Goal: Task Accomplishment & Management: Use online tool/utility

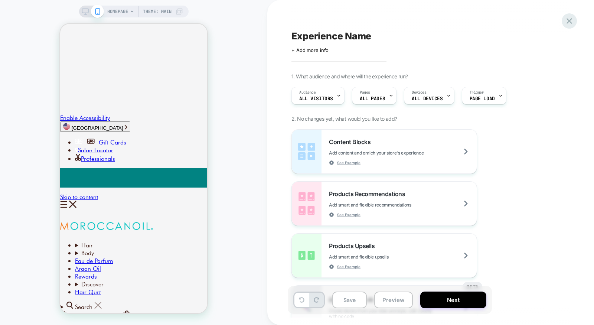
click at [571, 23] on icon at bounding box center [570, 21] width 6 height 6
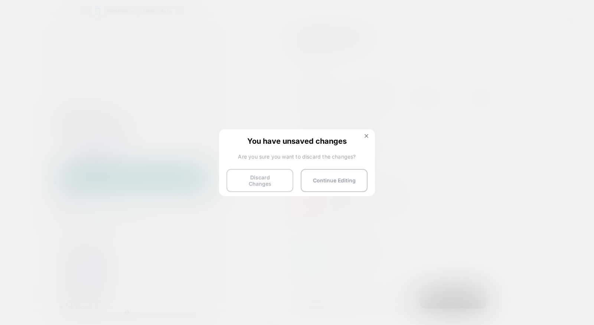
click at [279, 186] on button "Discard Changes" at bounding box center [260, 180] width 67 height 23
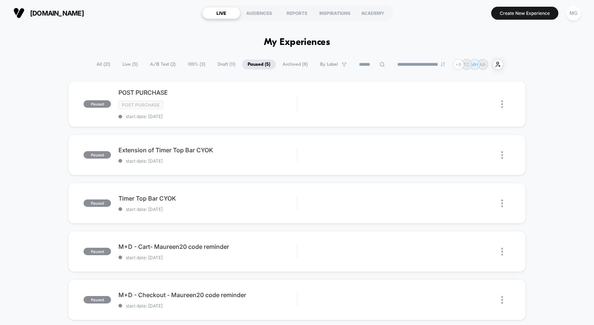
click at [165, 68] on span "A/B Test ( 2 )" at bounding box center [162, 64] width 37 height 10
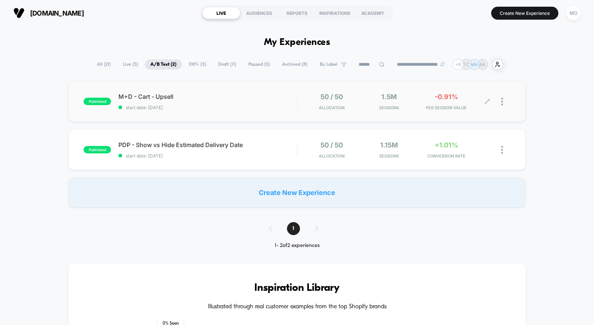
click at [488, 101] on icon at bounding box center [488, 102] width 6 height 6
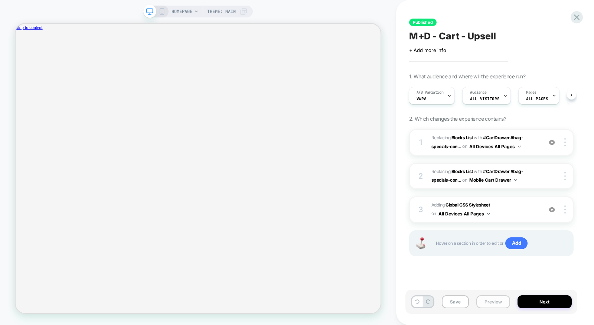
scroll to position [0, 436]
click at [499, 300] on button "Preview" at bounding box center [494, 301] width 34 height 13
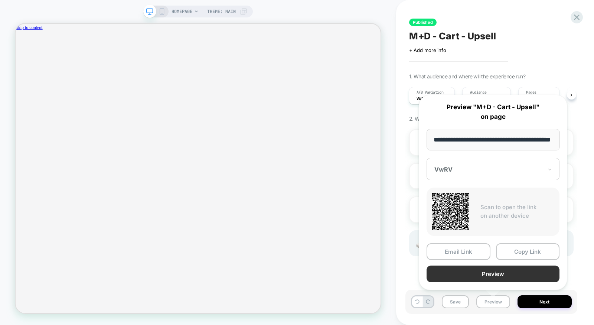
scroll to position [0, 0]
click at [503, 276] on button "Preview" at bounding box center [493, 274] width 133 height 17
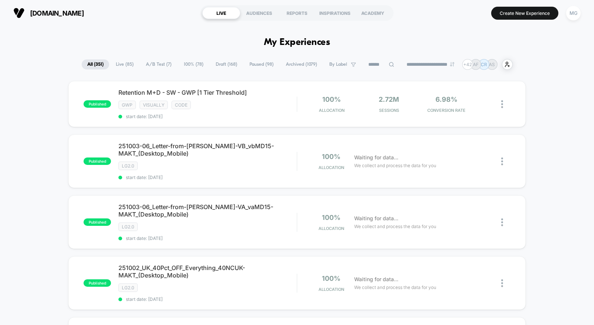
click at [229, 65] on span "Draft ( 168 )" at bounding box center [226, 64] width 33 height 10
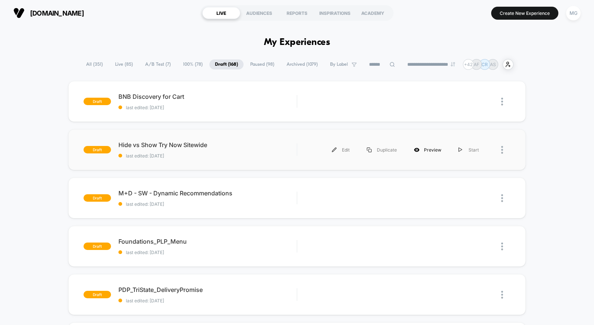
click at [428, 149] on div "Preview" at bounding box center [428, 150] width 45 height 17
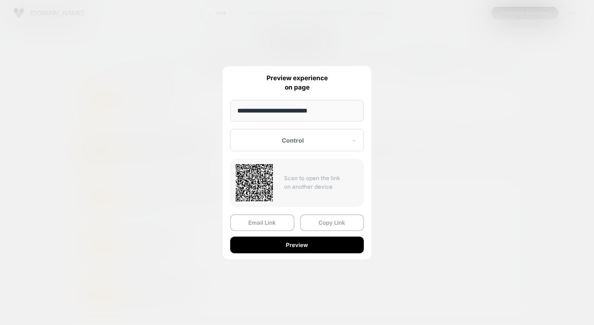
click at [155, 185] on div at bounding box center [297, 162] width 594 height 325
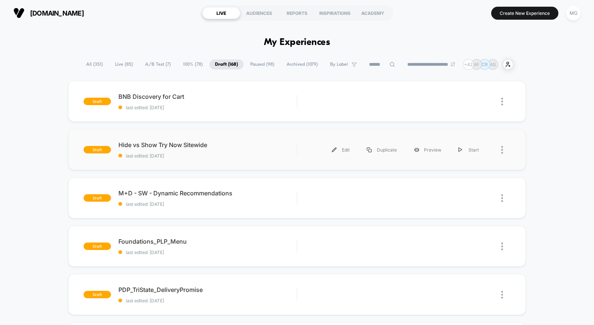
click at [243, 159] on div "draft Hide vs Show Try Now Sitewide last edited: 10/1/2025 Edit Duplicate Previ…" at bounding box center [297, 149] width 458 height 41
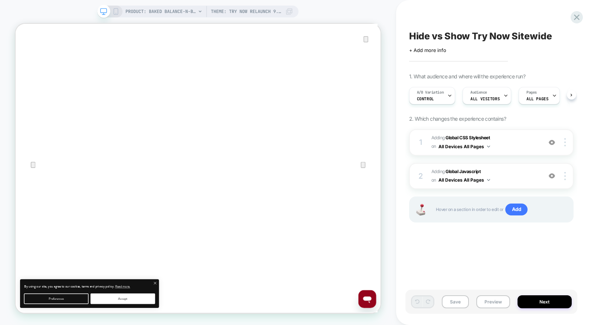
scroll to position [0, 0]
click at [510, 150] on div "1 Adding Global CSS Stylesheet on All Devices All Pages Add Before Add After Ta…" at bounding box center [491, 142] width 165 height 26
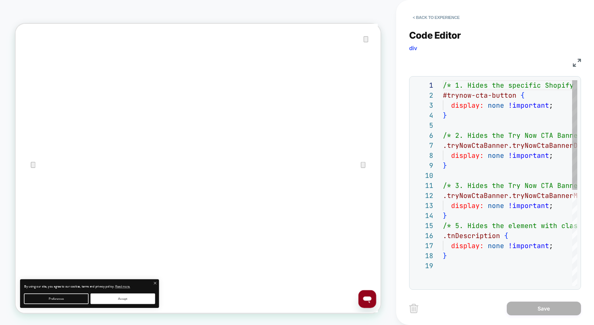
scroll to position [100, 0]
click at [448, 19] on button "< Back to experience" at bounding box center [436, 18] width 54 height 12
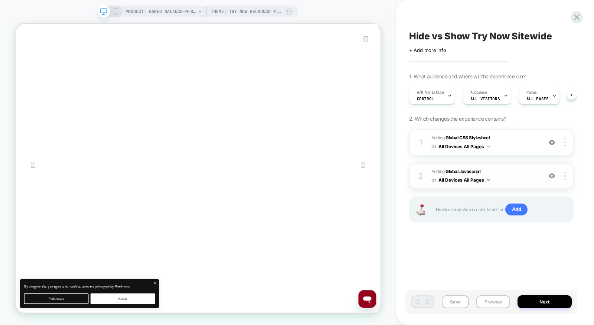
scroll to position [0, 0]
click at [520, 173] on span "Adding Global Javascript on All Devices All Pages" at bounding box center [485, 176] width 107 height 17
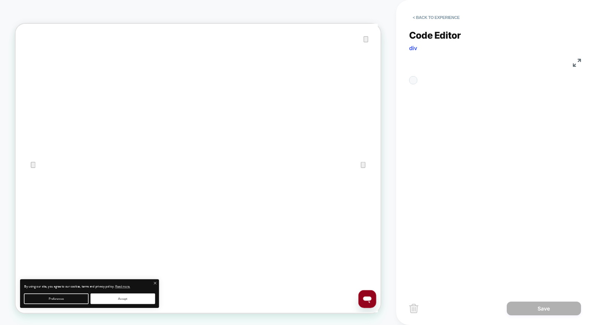
scroll to position [50, 0]
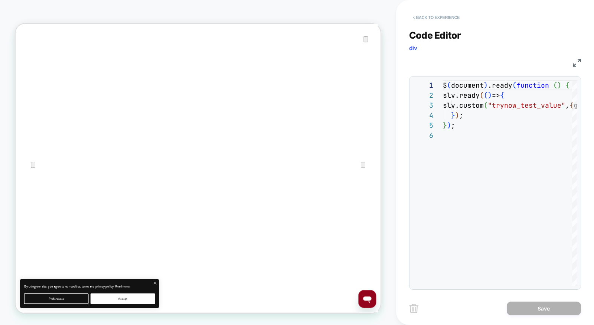
click at [450, 13] on button "< Back to experience" at bounding box center [436, 18] width 54 height 12
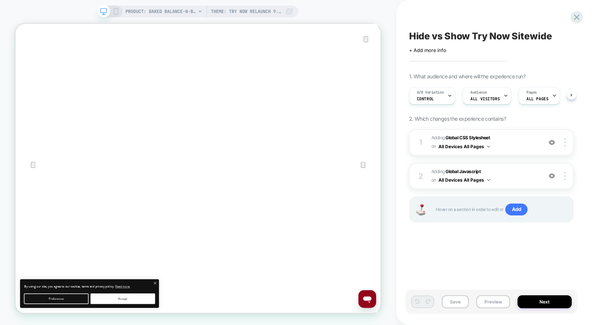
scroll to position [0, 0]
click at [576, 20] on icon at bounding box center [577, 17] width 10 height 10
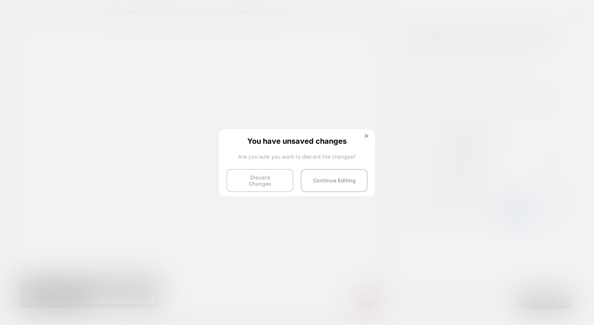
click at [276, 183] on button "Discard Changes" at bounding box center [260, 180] width 67 height 23
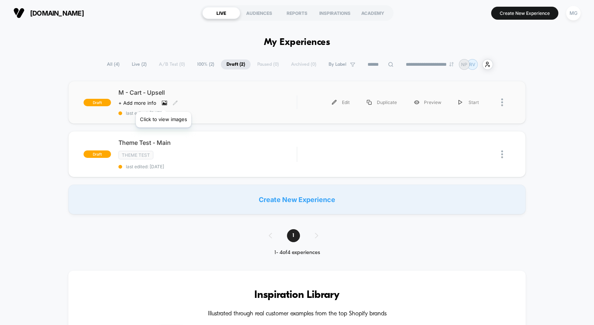
click at [163, 103] on icon at bounding box center [164, 102] width 5 height 5
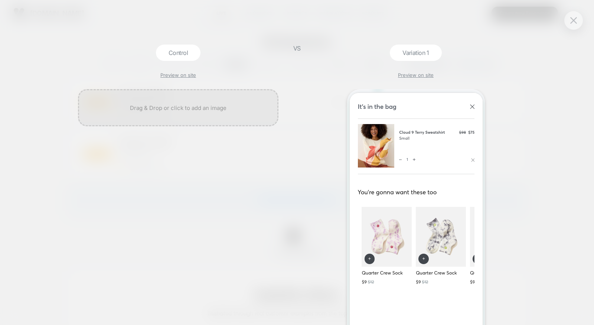
click at [288, 133] on div "VS" at bounding box center [297, 185] width 19 height 280
click at [553, 85] on div "Control Preview on site VS Variation 1 Preview on site" at bounding box center [297, 162] width 594 height 325
click at [575, 21] on img at bounding box center [573, 20] width 7 height 6
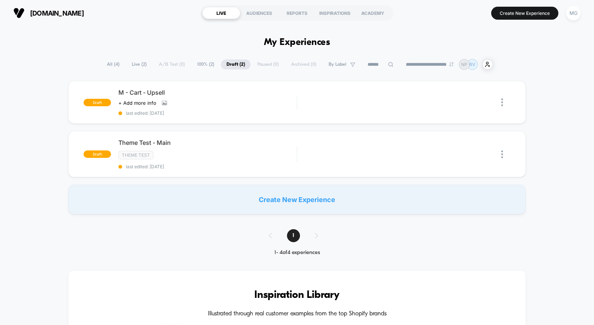
click at [151, 211] on div "Create New Experience" at bounding box center [297, 200] width 458 height 30
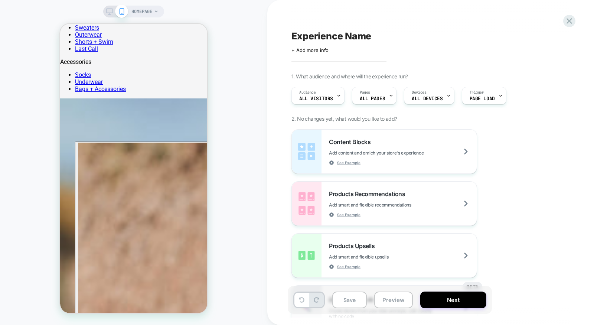
scroll to position [376, 0]
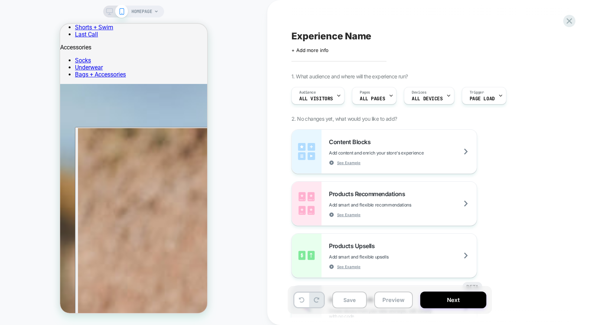
click at [221, 128] on div "HOMEPAGE" at bounding box center [133, 162] width 267 height 310
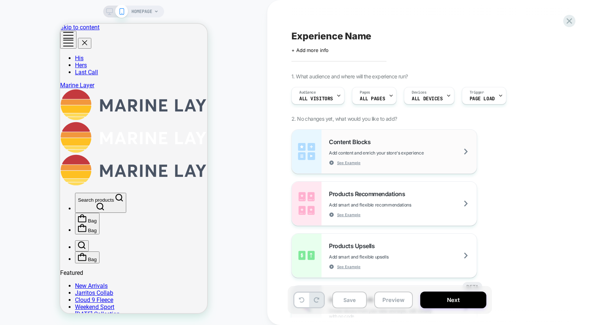
scroll to position [1, 0]
click at [140, 12] on span "HOMEPAGE" at bounding box center [141, 12] width 21 height 12
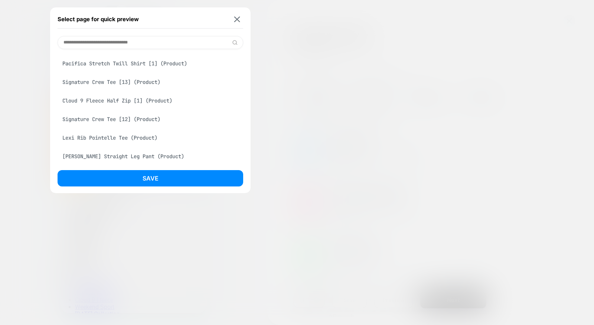
scroll to position [0, 0]
click at [303, 57] on div at bounding box center [297, 162] width 594 height 325
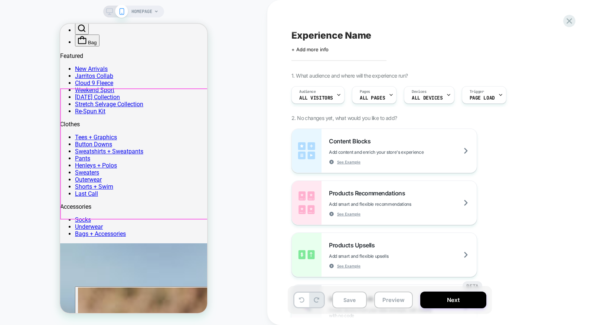
scroll to position [222, 0]
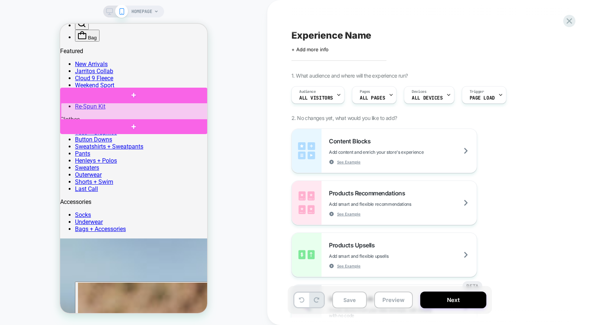
click at [170, 110] on div at bounding box center [134, 112] width 147 height 18
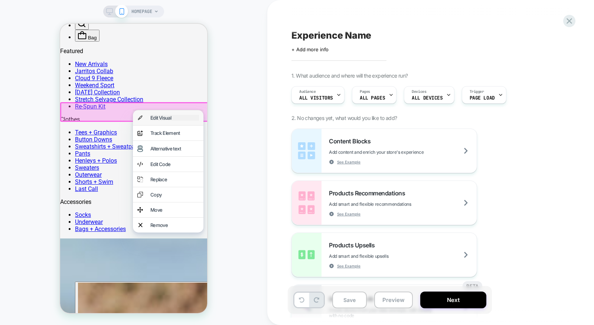
click at [168, 121] on div "Edit Visual" at bounding box center [174, 118] width 49 height 6
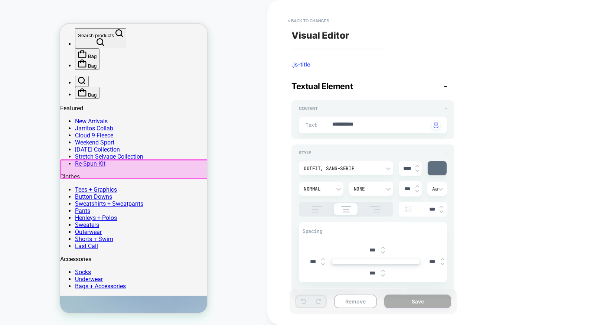
scroll to position [164, 0]
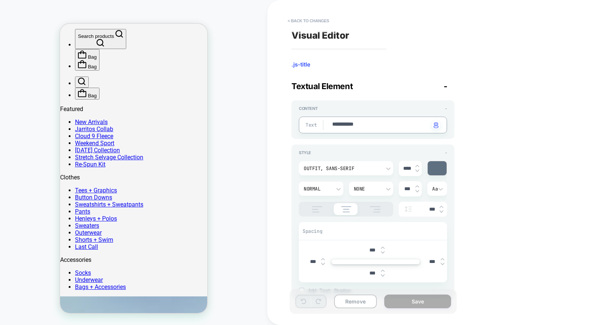
click at [350, 123] on textarea "**********" at bounding box center [381, 125] width 98 height 9
type textarea "*"
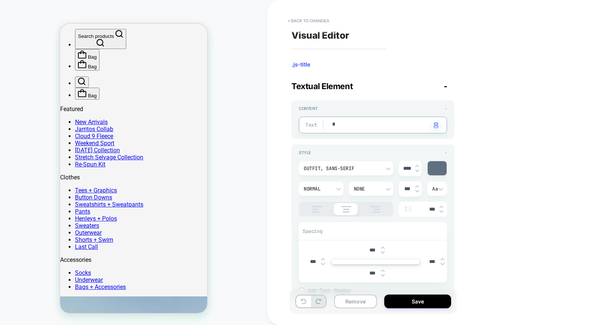
type textarea "**"
type textarea "*"
type textarea "***"
type textarea "*"
type textarea "****"
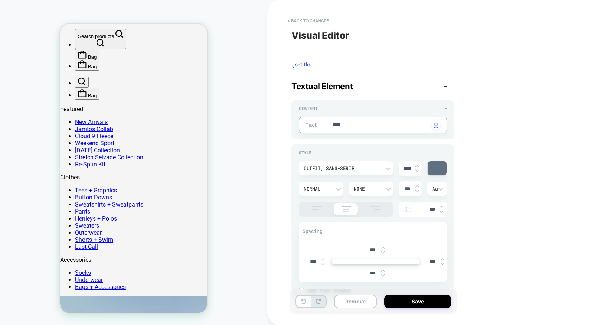
type textarea "*"
type textarea "*****"
type textarea "*"
type textarea "******"
type textarea "*"
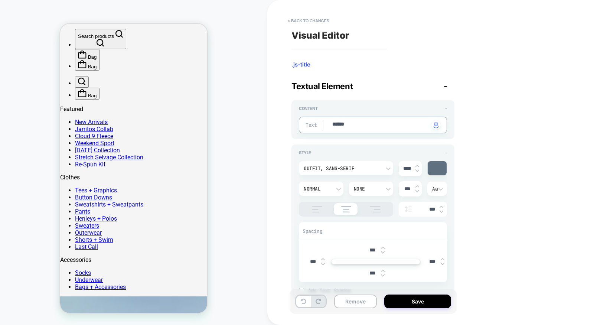
type textarea "******"
type textarea "*"
type textarea "********"
type textarea "*"
type textarea "*********"
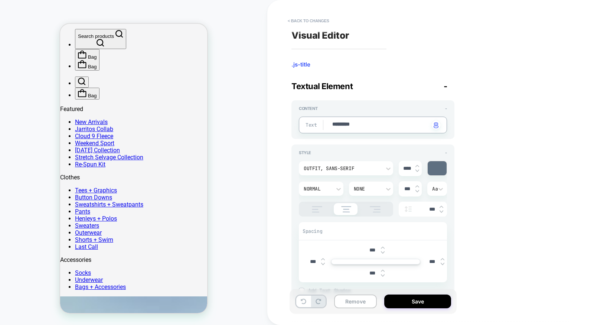
type textarea "*"
type textarea "*********"
click at [438, 168] on div at bounding box center [437, 168] width 19 height 14
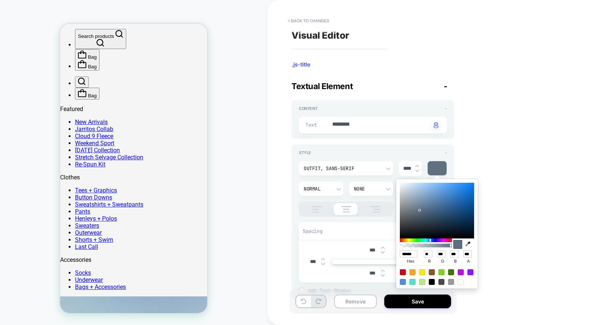
click at [469, 242] on icon "button" at bounding box center [468, 243] width 5 height 5
type textarea "*"
type input "******"
type input "***"
type input "**"
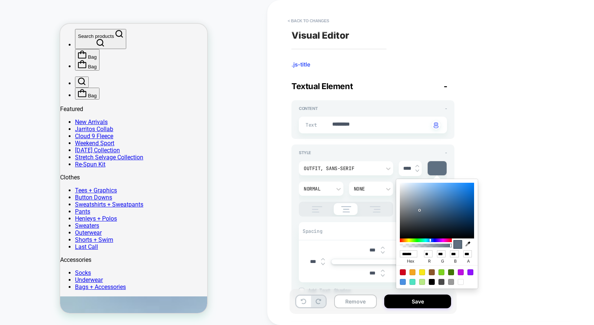
type input "**"
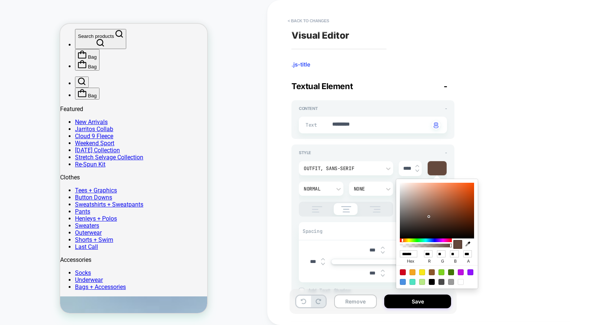
click at [533, 204] on div "Visual Editor .js-title Textual Element - Content - Text ********* Click to cha…" at bounding box center [427, 162] width 279 height 310
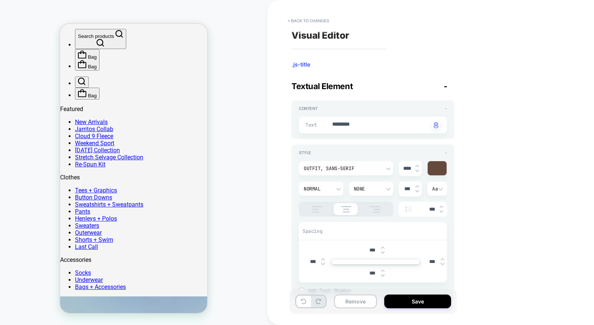
scroll to position [22, 0]
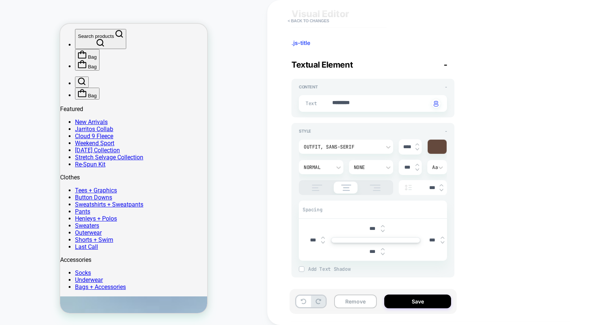
click at [326, 171] on div "Normal" at bounding box center [321, 167] width 45 height 14
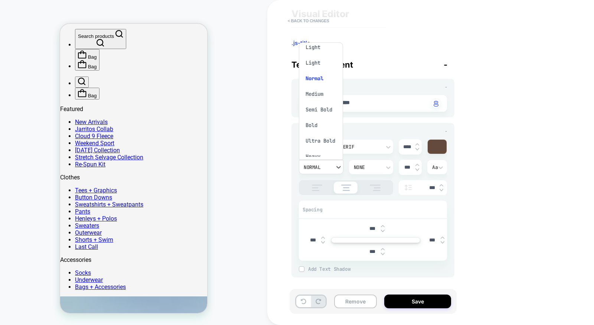
scroll to position [33, 0]
click at [315, 126] on div "Bold" at bounding box center [321, 122] width 38 height 16
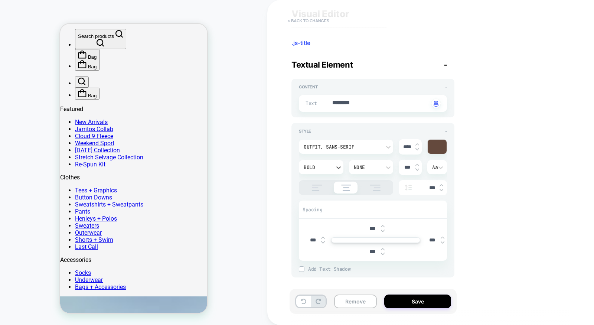
click at [317, 21] on button "< Back to changes" at bounding box center [308, 21] width 49 height 12
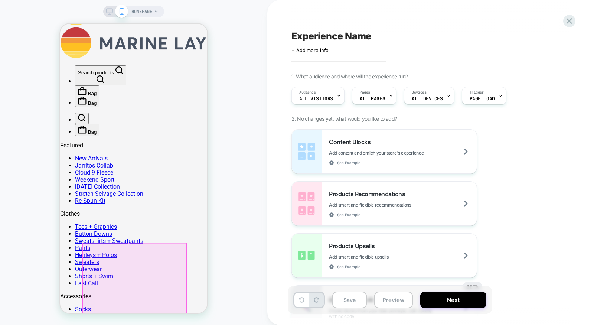
scroll to position [123, 0]
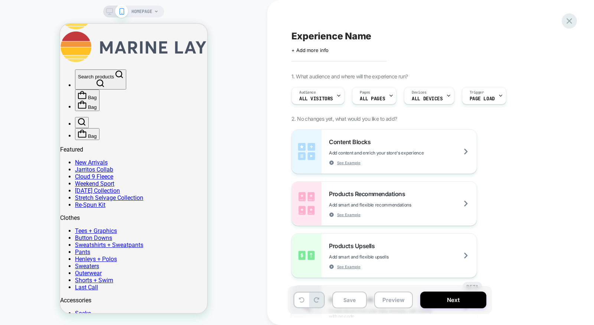
click at [565, 19] on icon at bounding box center [570, 21] width 10 height 10
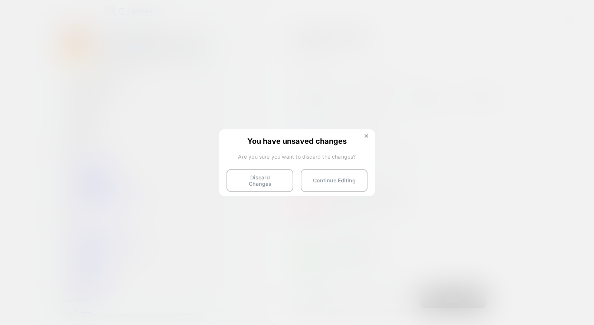
click at [336, 109] on div at bounding box center [297, 162] width 594 height 325
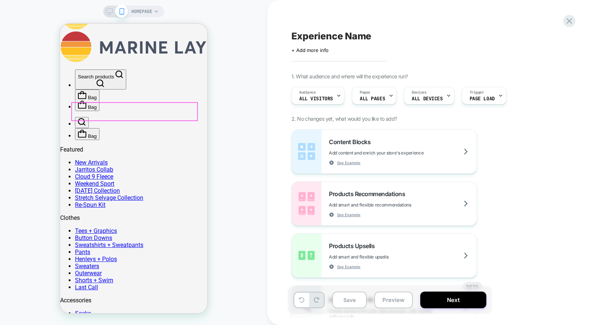
scroll to position [0, 0]
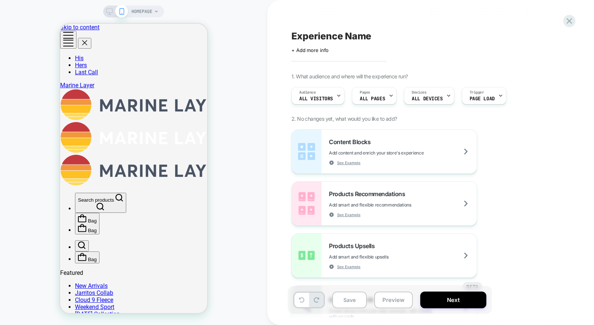
click at [151, 14] on span "HOMEPAGE" at bounding box center [141, 12] width 21 height 12
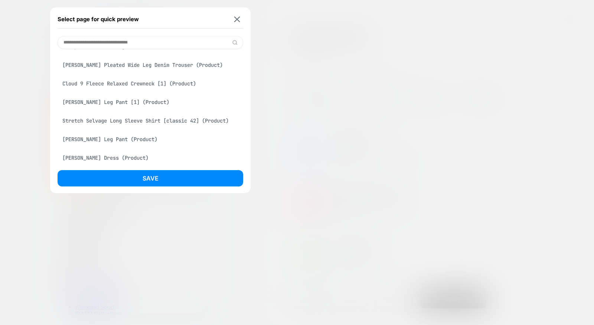
scroll to position [334, 0]
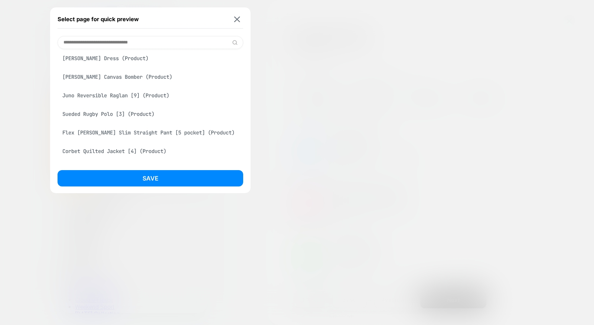
click at [125, 121] on div "Sueded Rugby Polo [3] (Product)" at bounding box center [151, 114] width 186 height 14
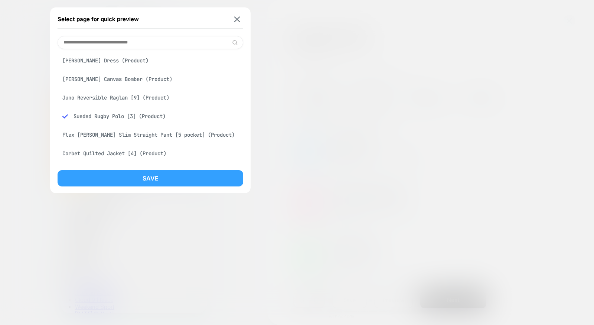
click at [166, 182] on button "Save" at bounding box center [151, 178] width 186 height 16
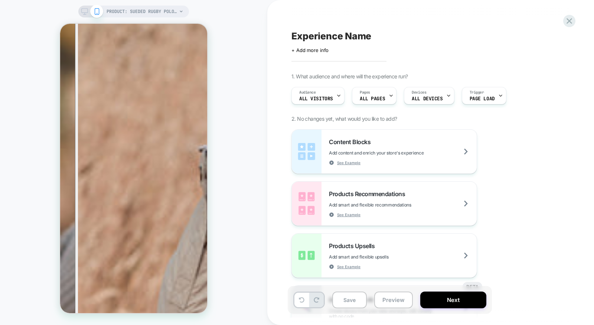
scroll to position [618, 0]
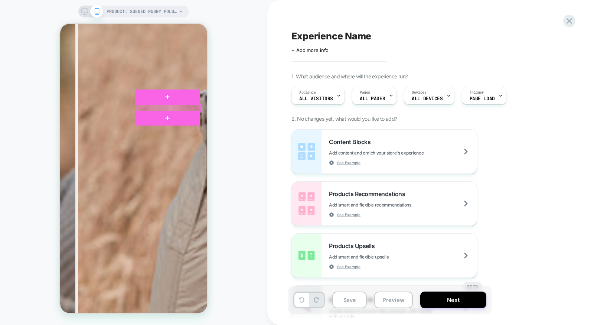
click at [146, 108] on div at bounding box center [168, 108] width 65 height 7
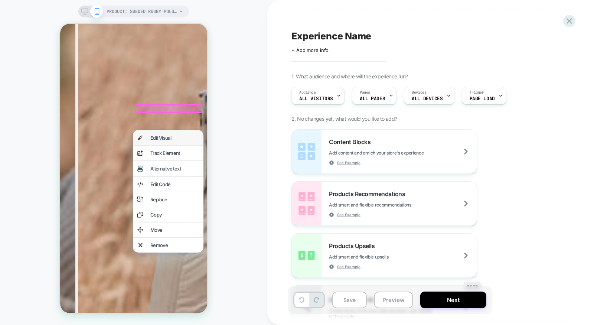
click at [166, 144] on div "Edit Visual" at bounding box center [168, 137] width 71 height 15
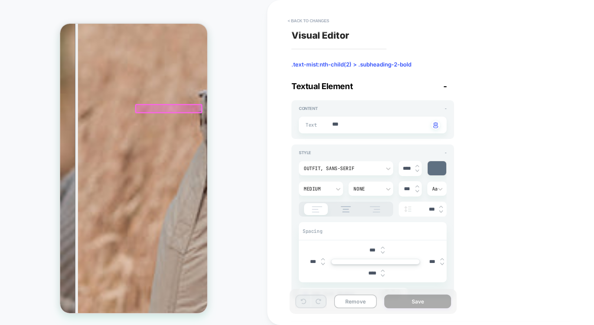
type textarea "*"
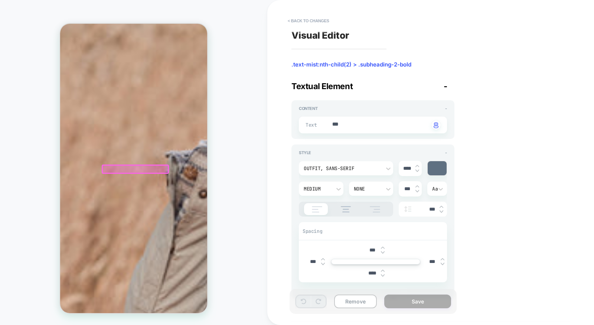
scroll to position [557, 34]
click at [319, 21] on button "< Back to changes" at bounding box center [308, 21] width 49 height 12
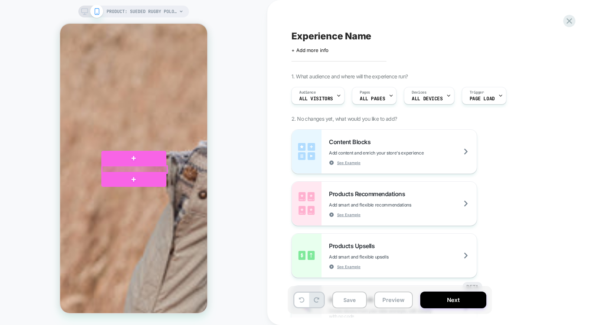
click at [134, 170] on div at bounding box center [134, 169] width 65 height 7
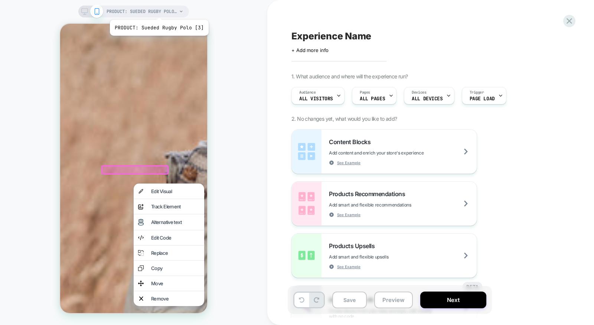
click at [158, 10] on span "PRODUCT: Sueded Rugby Polo [3]" at bounding box center [142, 12] width 71 height 12
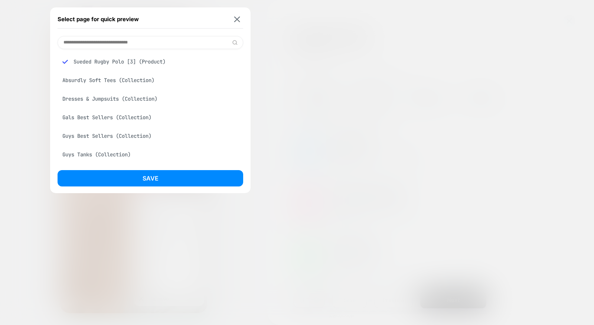
click at [150, 46] on input at bounding box center [151, 42] width 186 height 13
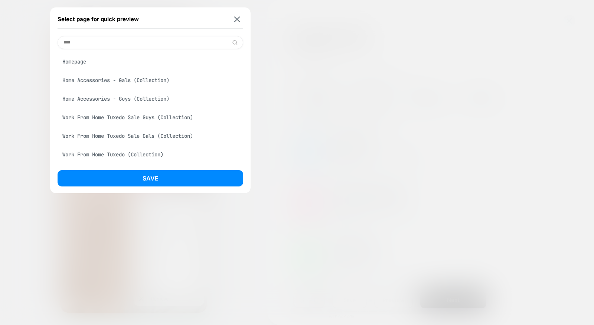
type input "****"
click at [148, 64] on div "Homepage" at bounding box center [151, 62] width 186 height 14
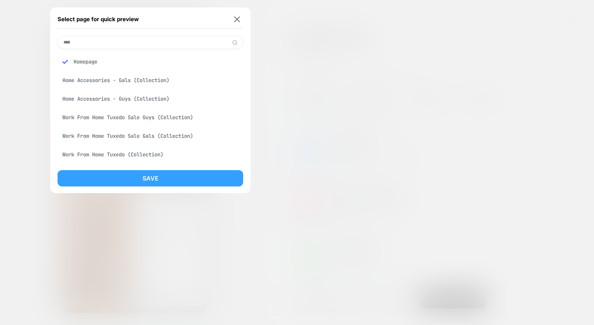
click at [148, 179] on button "Save" at bounding box center [151, 178] width 186 height 16
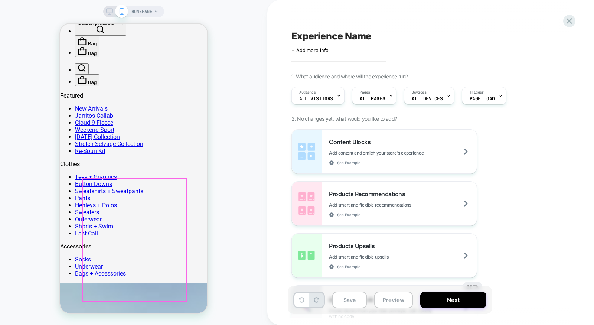
scroll to position [173, 0]
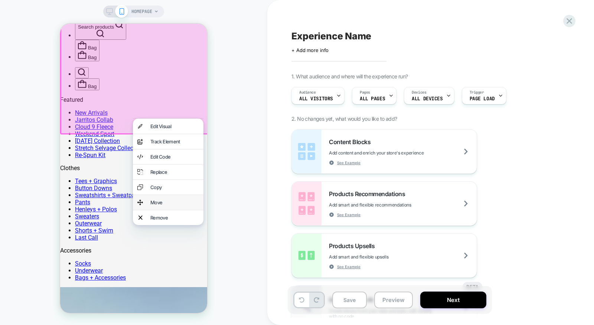
click at [170, 210] on div "Move" at bounding box center [168, 202] width 71 height 15
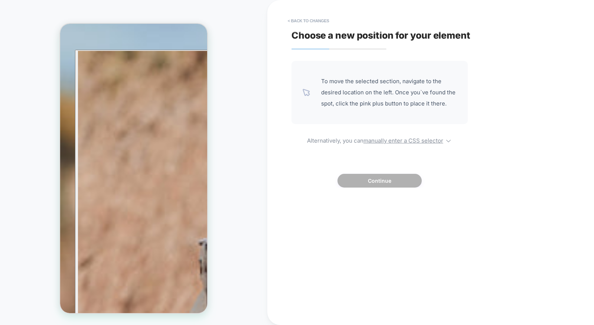
scroll to position [485, 0]
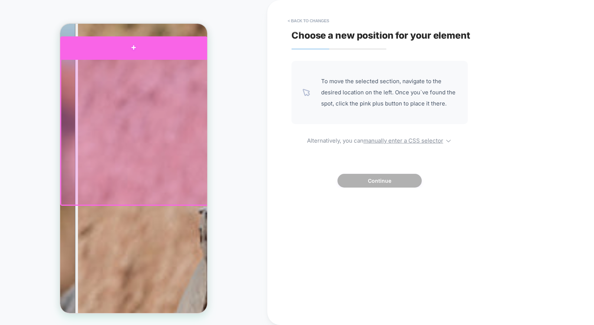
click at [187, 45] on div at bounding box center [133, 47] width 147 height 22
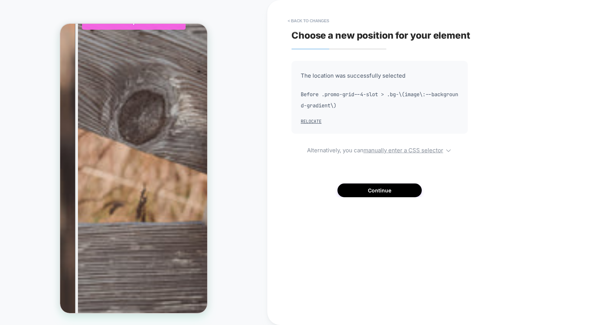
scroll to position [1015, 0]
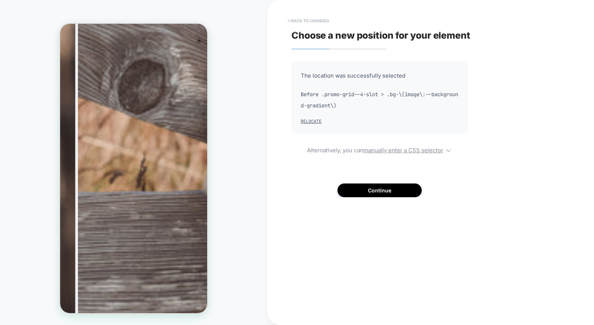
click at [315, 21] on button "< Back to changes" at bounding box center [308, 21] width 49 height 12
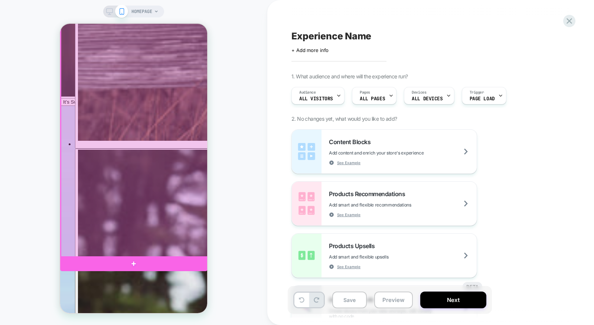
scroll to position [1250, 0]
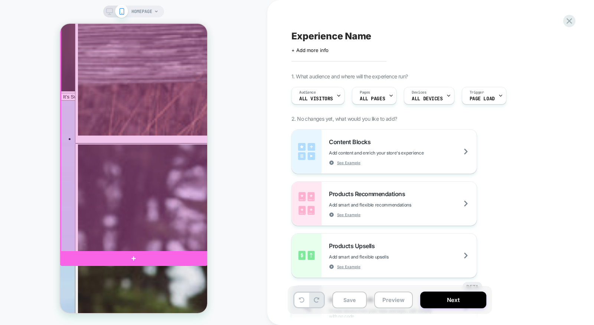
click at [188, 123] on div at bounding box center [134, 121] width 147 height 261
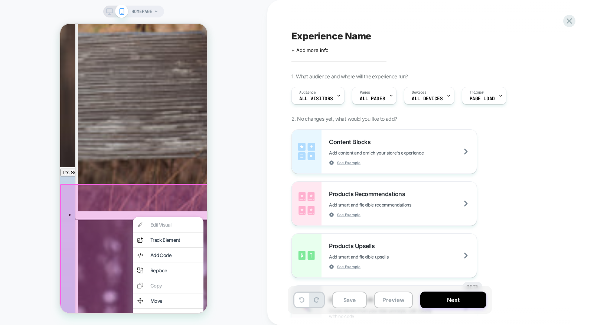
scroll to position [1147, 0]
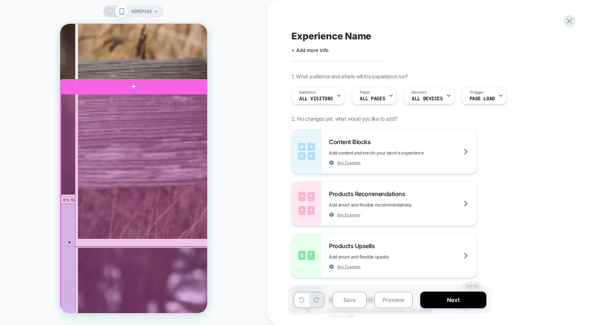
click at [195, 98] on div at bounding box center [134, 224] width 147 height 261
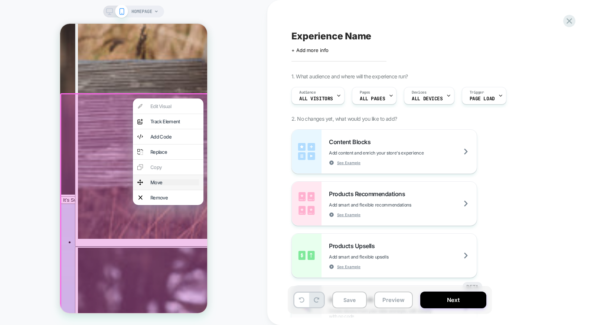
click at [160, 185] on div "Move" at bounding box center [174, 182] width 49 height 6
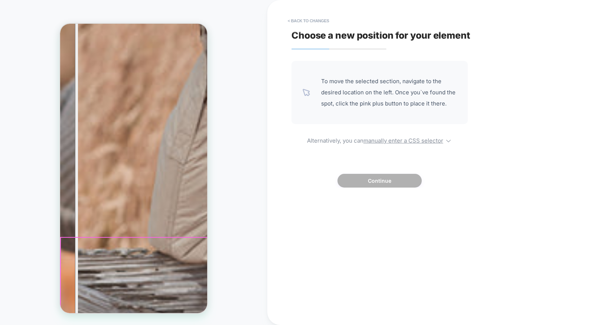
scroll to position [672, 0]
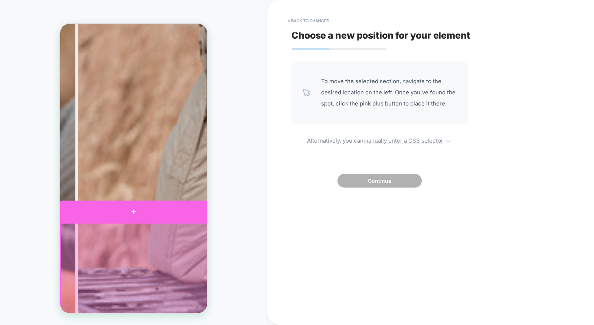
click at [200, 215] on div at bounding box center [133, 212] width 147 height 22
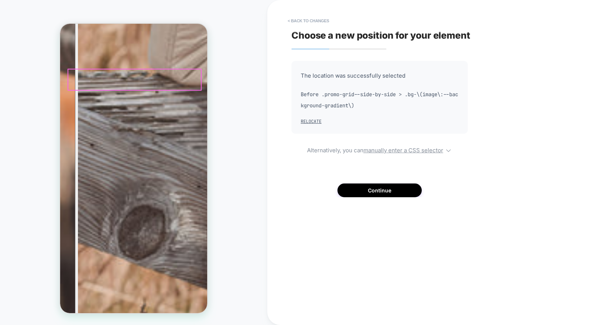
scroll to position [958, 0]
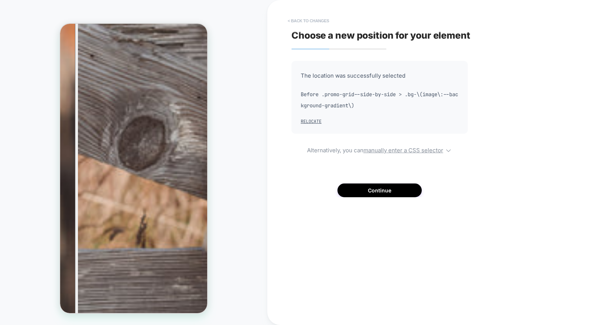
click at [306, 18] on button "< Back to changes" at bounding box center [308, 21] width 49 height 12
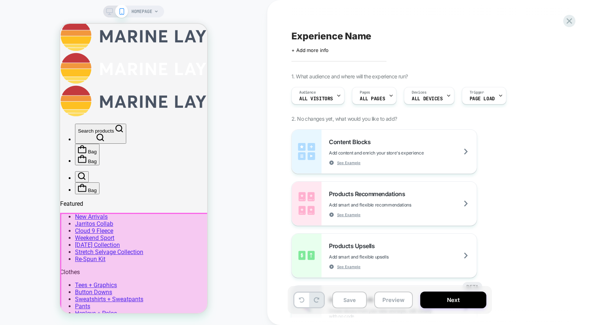
scroll to position [0, 0]
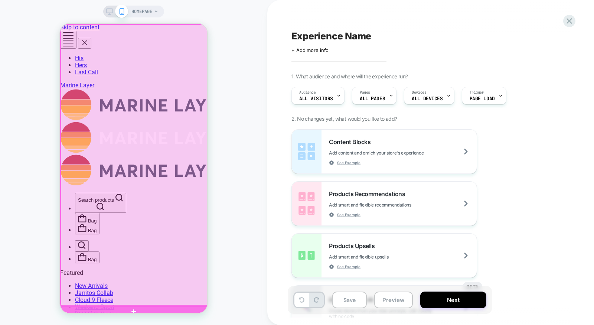
click at [160, 179] on div at bounding box center [134, 166] width 147 height 282
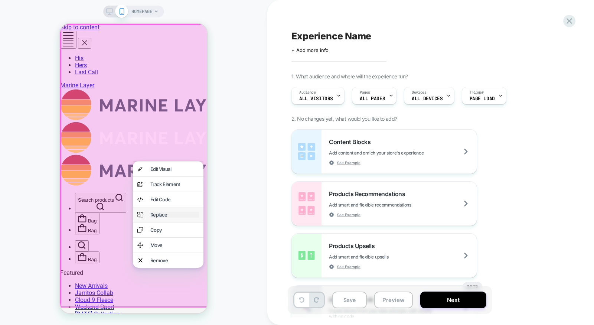
click at [182, 218] on div "Replace" at bounding box center [174, 215] width 49 height 6
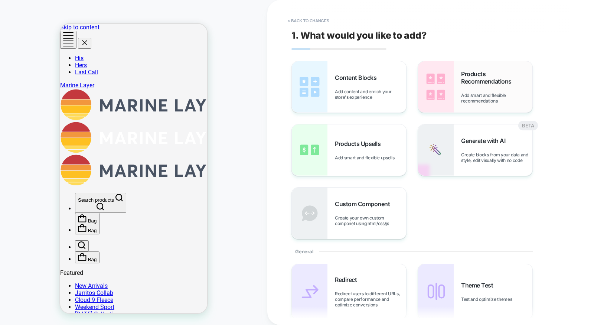
click at [524, 91] on div "Products Recommendations Add smart and flexible recommendations" at bounding box center [496, 86] width 71 height 33
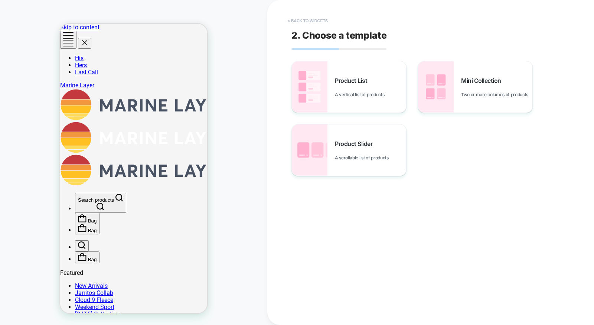
click at [329, 22] on button "< Back to widgets" at bounding box center [308, 21] width 48 height 12
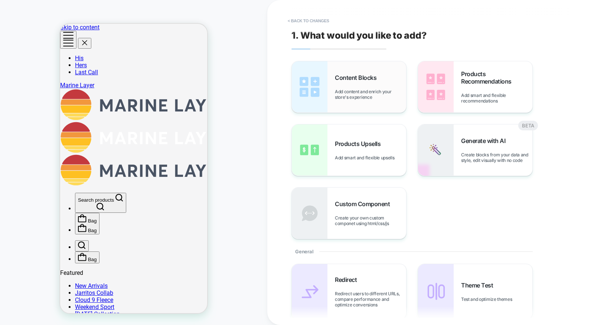
click at [351, 78] on span "Content Blocks" at bounding box center [357, 77] width 45 height 7
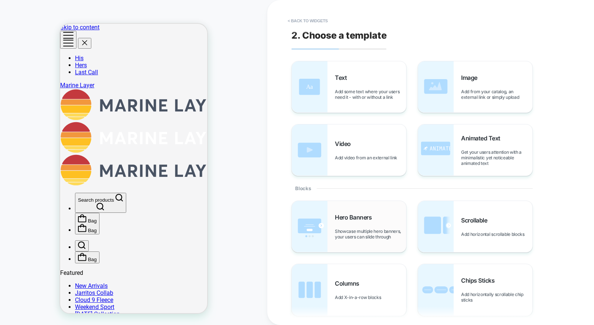
click at [373, 224] on div "Hero Banners Showcase multiple hero banners, your users can slide through" at bounding box center [370, 227] width 71 height 26
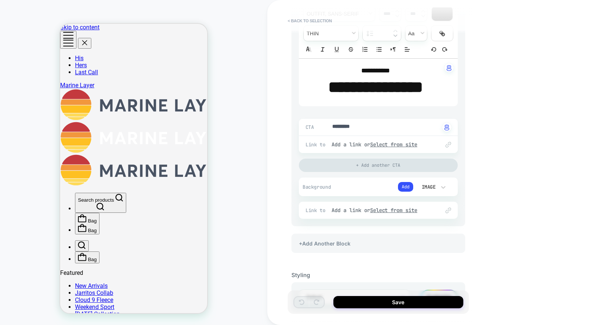
scroll to position [194, 0]
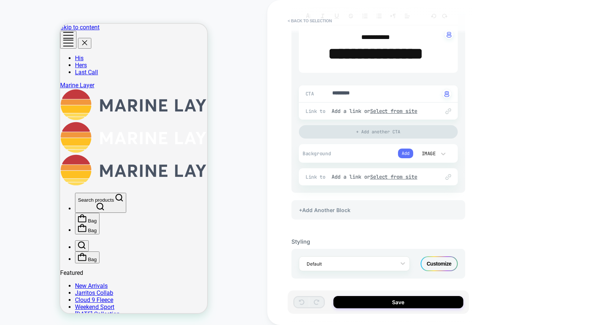
click at [406, 152] on button "Add" at bounding box center [405, 154] width 15 height 10
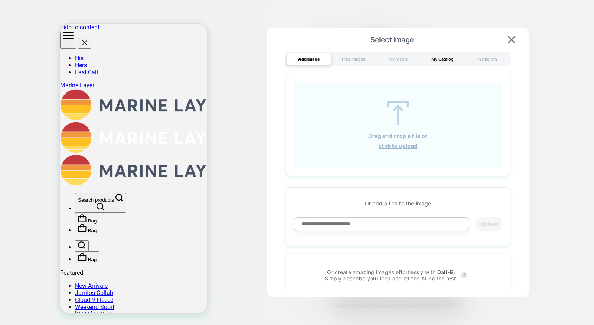
click at [433, 61] on div "My Catalog" at bounding box center [442, 59] width 45 height 12
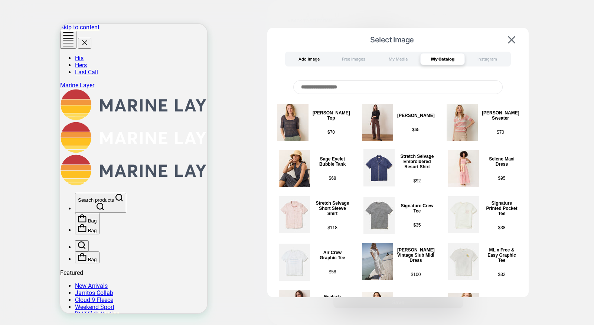
click at [307, 62] on div "Add Image" at bounding box center [309, 59] width 45 height 12
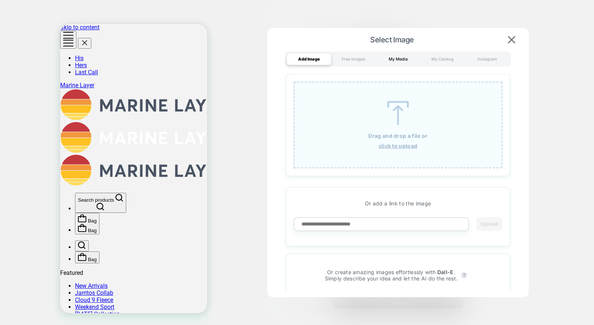
click at [390, 63] on div "My Media" at bounding box center [398, 59] width 45 height 12
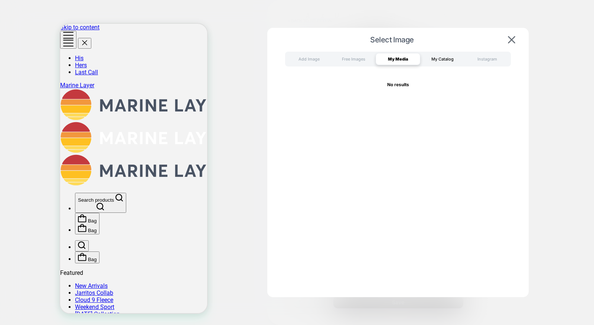
click at [441, 56] on div "My Catalog" at bounding box center [442, 59] width 45 height 12
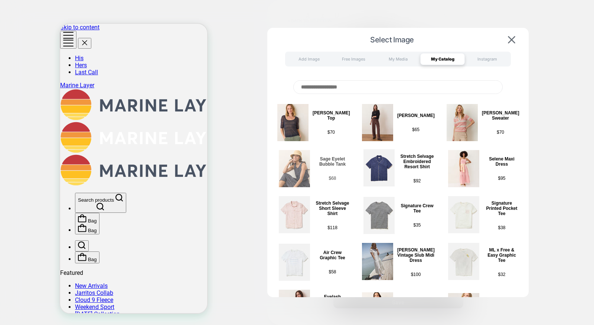
click at [298, 177] on img at bounding box center [294, 168] width 31 height 37
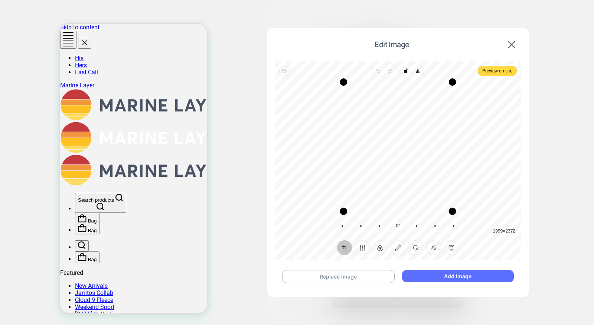
click at [436, 277] on button "Add Image" at bounding box center [458, 276] width 112 height 12
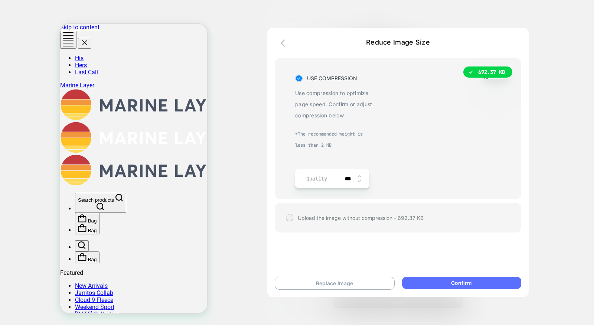
click at [462, 282] on button "Confirm" at bounding box center [461, 283] width 119 height 12
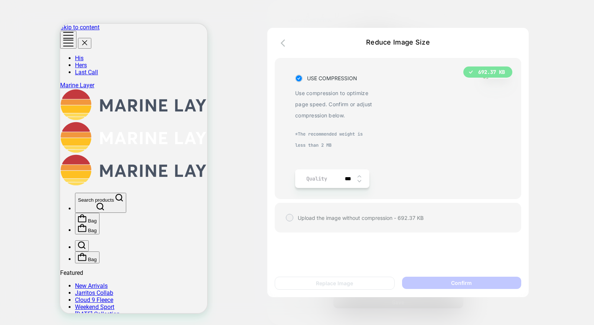
type textarea "*"
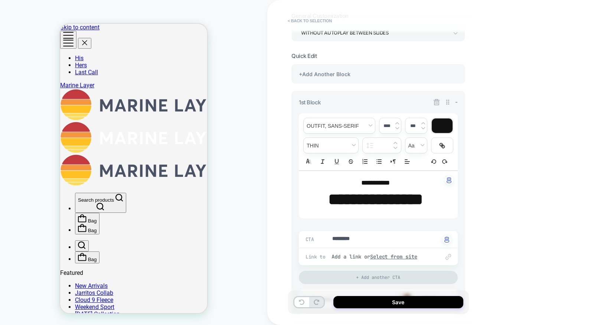
scroll to position [0, 0]
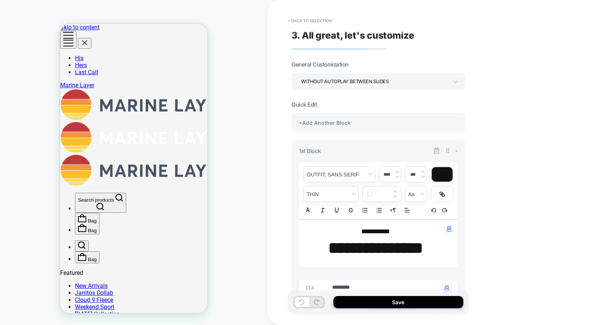
click at [381, 242] on strong "**********" at bounding box center [375, 248] width 95 height 16
type input "****"
click at [381, 242] on strong "**********" at bounding box center [375, 248] width 95 height 16
click at [379, 242] on strong "********" at bounding box center [353, 248] width 51 height 16
click at [388, 232] on span "**********" at bounding box center [375, 231] width 29 height 7
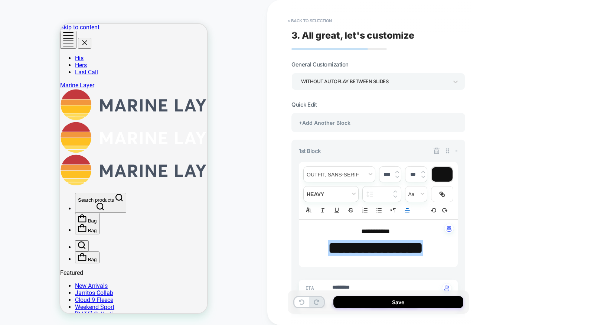
type textarea "*"
type input "****"
click at [388, 232] on span "**********" at bounding box center [375, 231] width 29 height 7
type textarea "*"
type input "****"
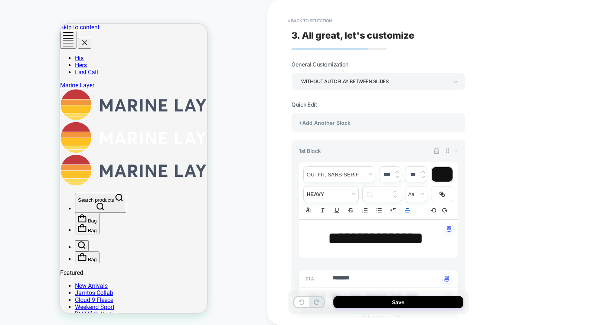
click at [389, 244] on strong "**********" at bounding box center [375, 238] width 95 height 16
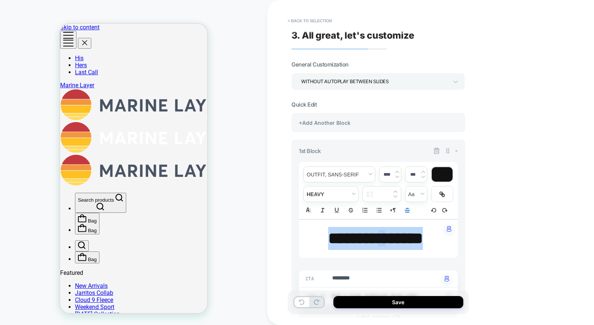
type textarea "*"
type input "****"
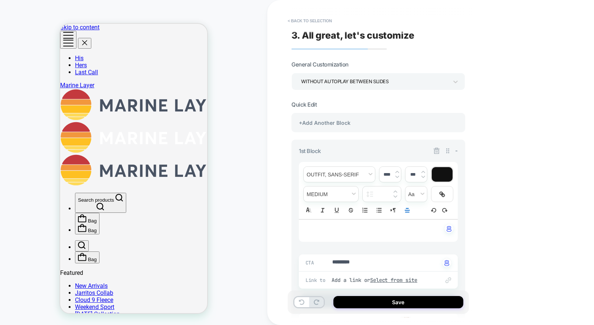
scroll to position [169, 0]
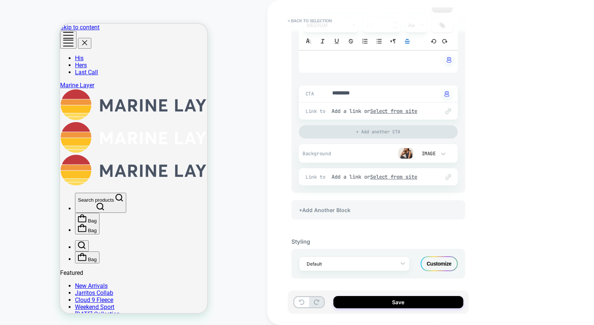
click at [435, 264] on div "Customize" at bounding box center [439, 263] width 37 height 15
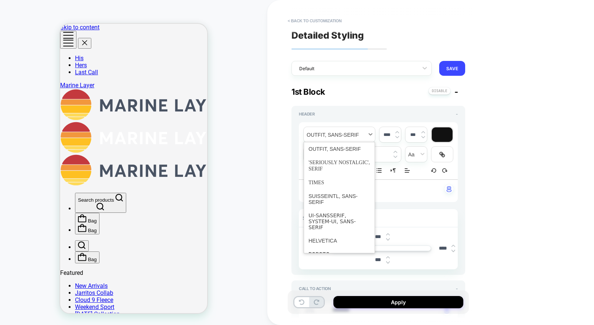
click at [311, 137] on span "font" at bounding box center [339, 134] width 71 height 15
click at [320, 166] on span "font" at bounding box center [340, 166] width 62 height 20
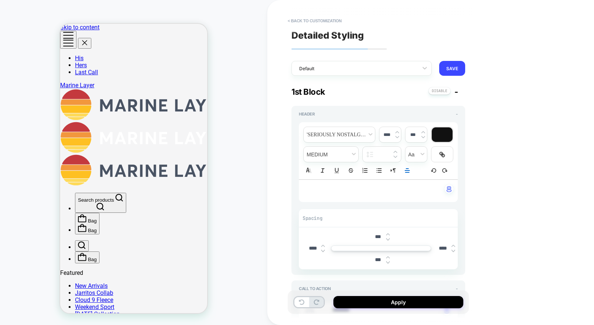
type textarea "*"
click at [374, 188] on span "****" at bounding box center [375, 190] width 8 height 5
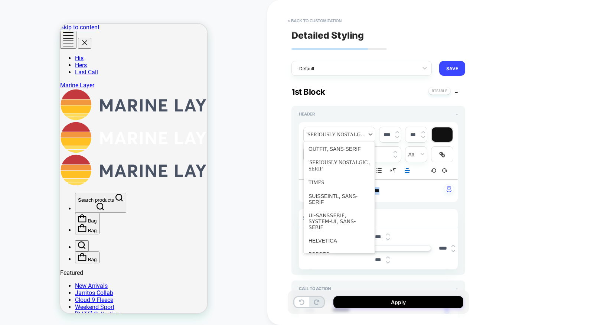
click at [351, 131] on span "font" at bounding box center [339, 134] width 71 height 15
click at [338, 150] on span "font" at bounding box center [340, 148] width 62 height 13
type textarea "*"
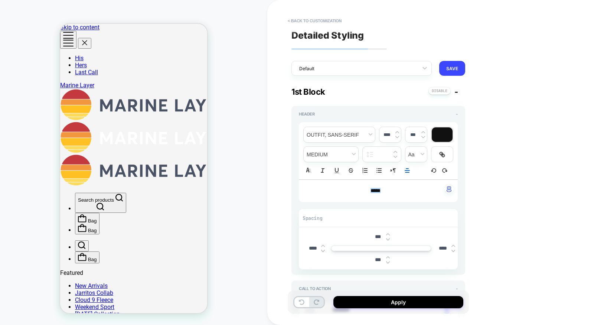
click at [385, 135] on input "****" at bounding box center [387, 135] width 15 height 6
type input "****"
type textarea "*"
type input "****"
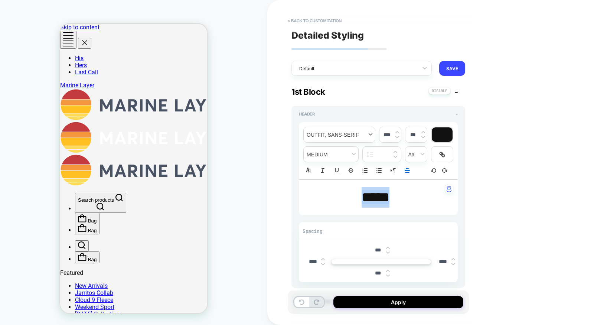
click at [357, 134] on span "font" at bounding box center [339, 134] width 71 height 15
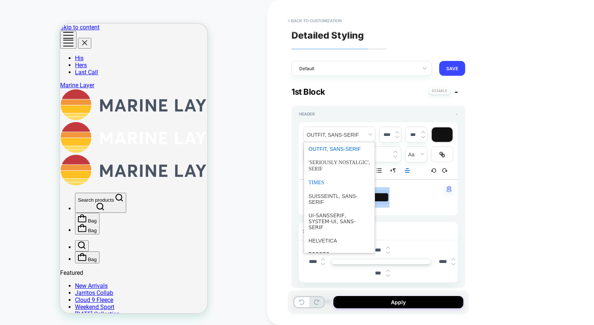
click at [325, 186] on span "font" at bounding box center [340, 183] width 62 height 14
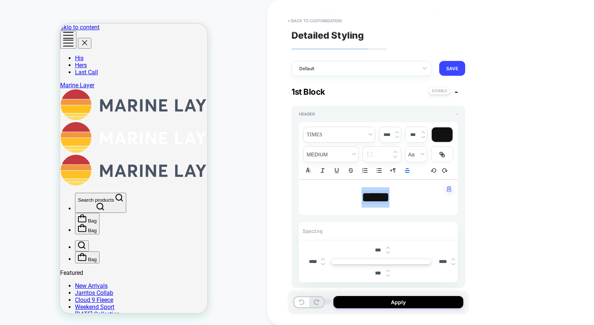
click at [395, 221] on div "**********" at bounding box center [378, 200] width 159 height 166
click at [394, 206] on p "****" at bounding box center [375, 197] width 139 height 20
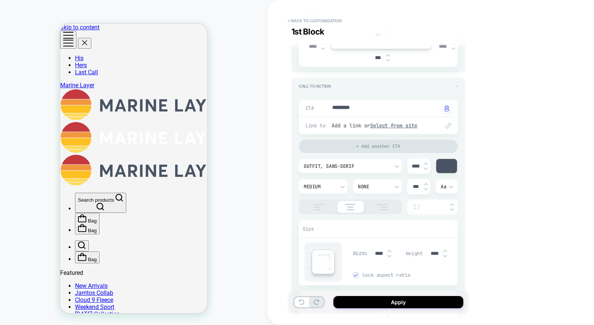
scroll to position [0, 0]
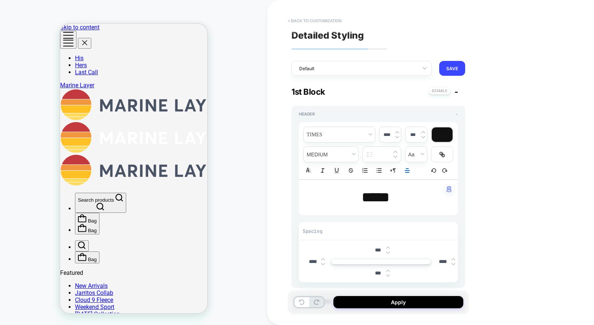
click at [326, 18] on button "< Back to customization" at bounding box center [314, 21] width 61 height 12
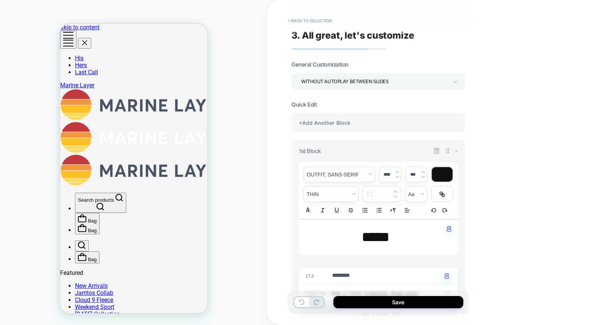
type textarea "*"
click at [326, 18] on button "< Back to selection" at bounding box center [310, 21] width 52 height 12
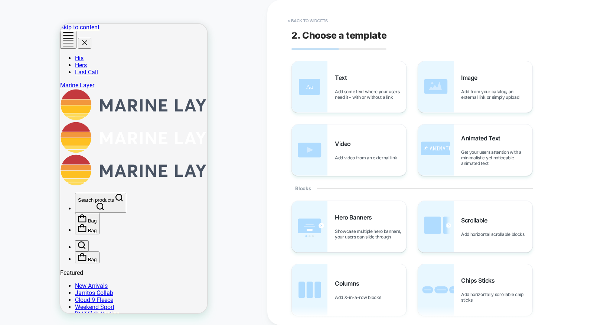
click at [326, 18] on button "< Back to widgets" at bounding box center [308, 21] width 48 height 12
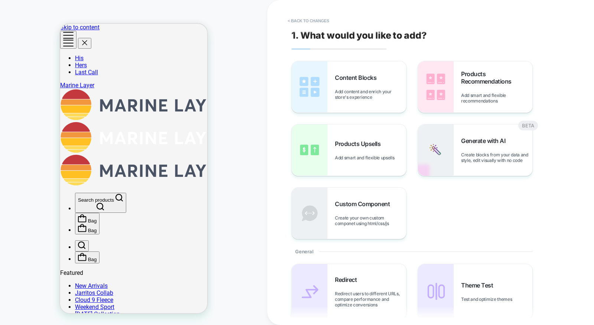
click at [326, 18] on button "< Back to changes" at bounding box center [308, 21] width 49 height 12
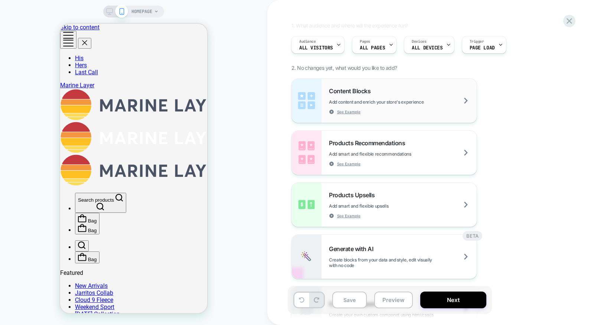
scroll to position [52, 0]
click at [386, 111] on div "Content Blocks Add content and enrich your store's experience See Example" at bounding box center [403, 99] width 148 height 27
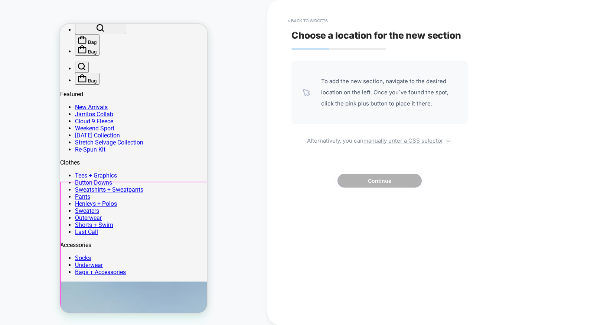
scroll to position [202, 0]
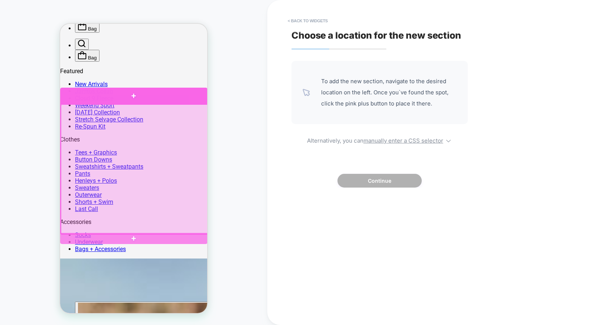
click at [183, 98] on div at bounding box center [133, 96] width 147 height 16
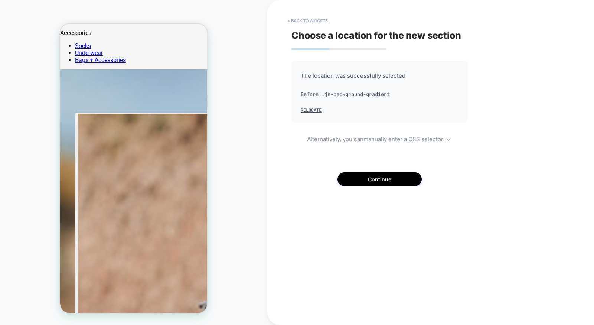
scroll to position [391, 0]
click at [360, 182] on button "Continue" at bounding box center [380, 179] width 84 height 14
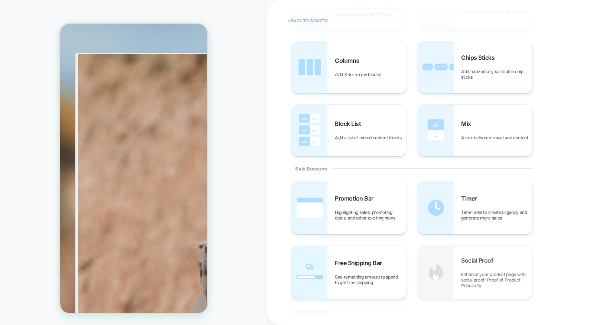
scroll to position [298, 0]
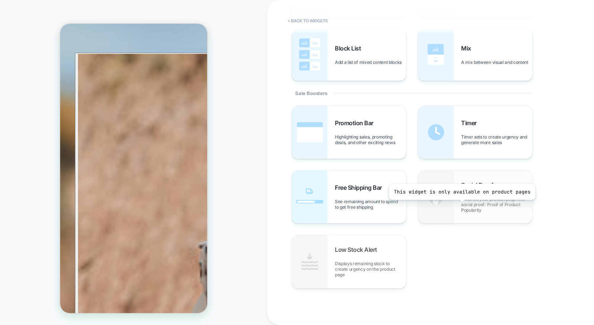
click at [461, 205] on div "Social Proof Enhance your product page with social proof: Proof of Product Popu…" at bounding box center [475, 196] width 114 height 53
click at [299, 18] on button "< Back to widgets" at bounding box center [308, 21] width 48 height 12
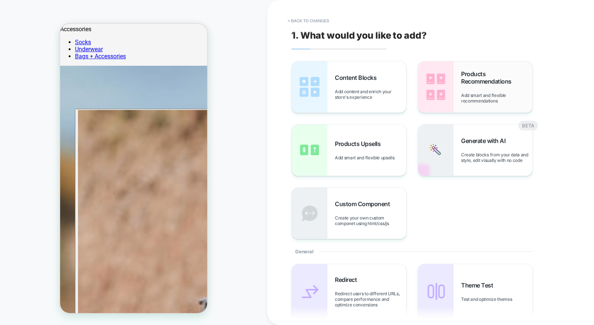
scroll to position [391, 0]
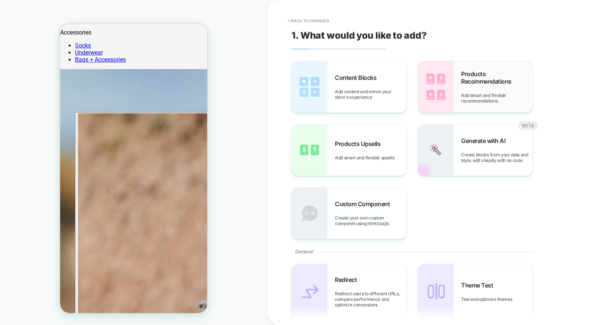
click at [457, 79] on div "Products Recommendations Add smart and flexible recommendations" at bounding box center [475, 86] width 114 height 51
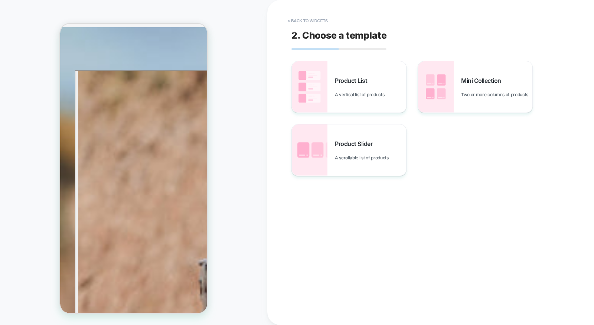
scroll to position [373, 0]
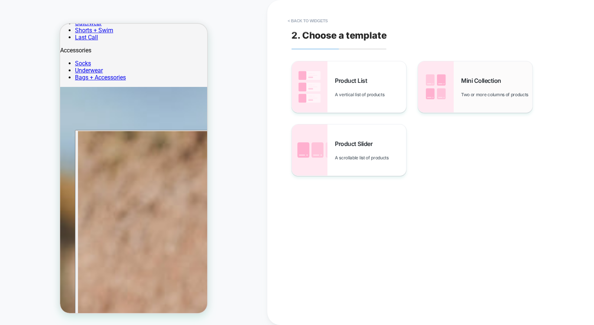
click at [460, 91] on div "Mini Collection Two or more columns of products" at bounding box center [475, 86] width 114 height 51
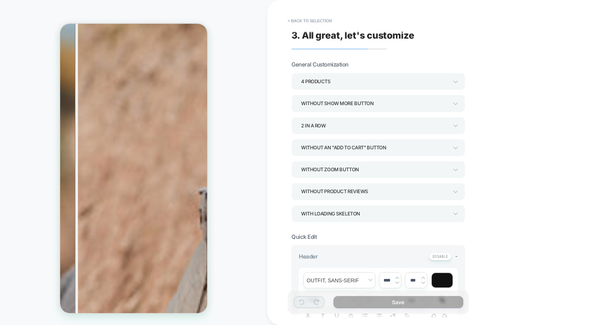
scroll to position [500, 0]
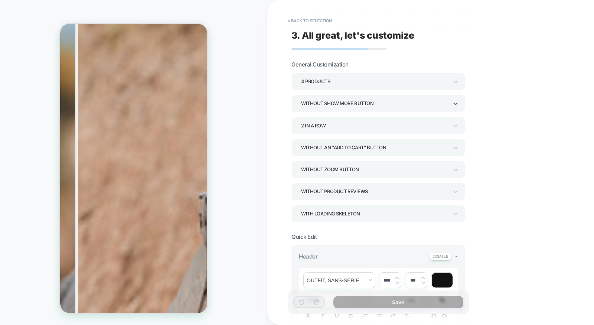
click at [400, 103] on div "Without Show more button" at bounding box center [374, 103] width 147 height 10
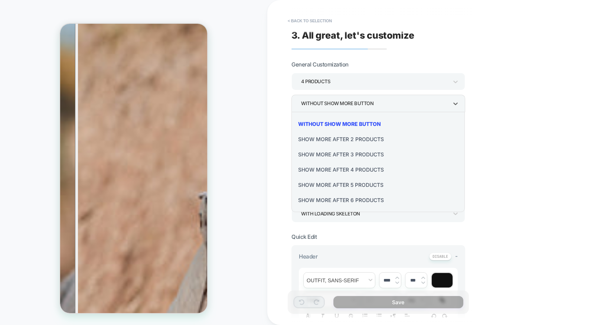
click at [484, 101] on div at bounding box center [297, 162] width 594 height 325
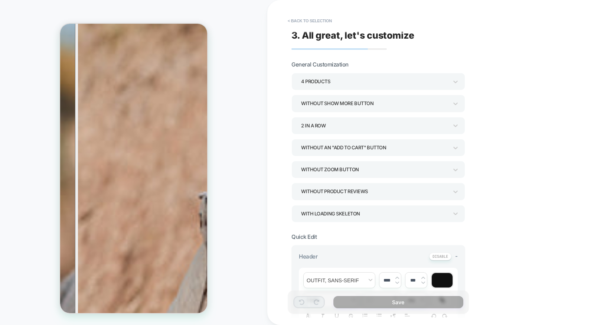
click at [380, 146] on div "Without an "add to cart" button" at bounding box center [374, 148] width 147 height 10
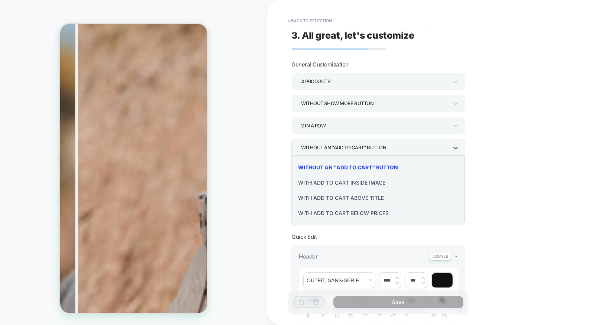
click at [353, 199] on div "With add to cart above title" at bounding box center [379, 197] width 168 height 15
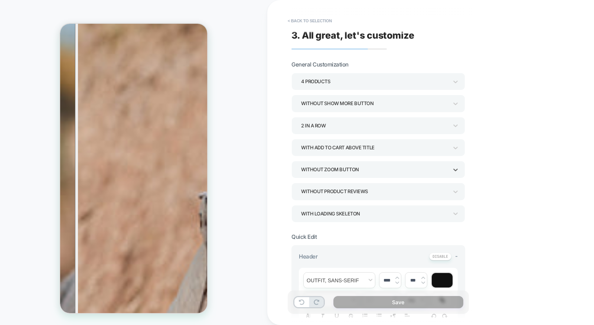
click at [361, 170] on div "Without Zoom Button" at bounding box center [374, 170] width 147 height 10
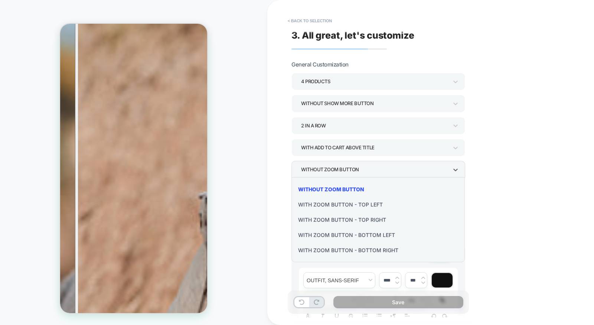
click at [351, 205] on div "With Zoom Button - Top Left" at bounding box center [379, 204] width 168 height 15
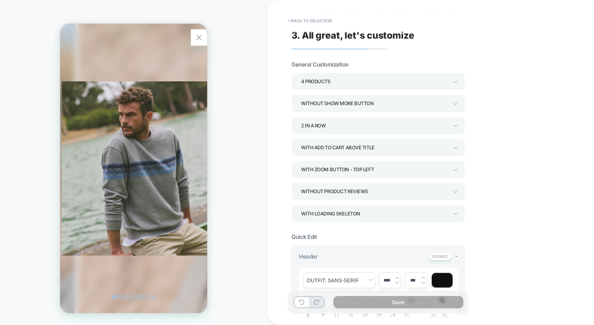
scroll to position [0, 302]
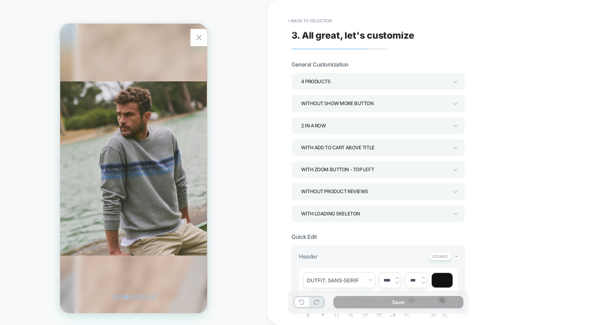
click at [195, 39] on div "Zoom Button" at bounding box center [199, 37] width 17 height 17
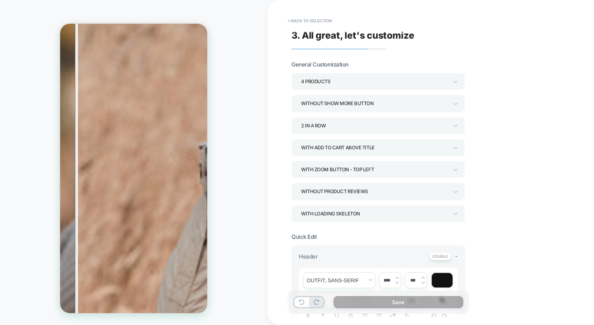
scroll to position [574, 0]
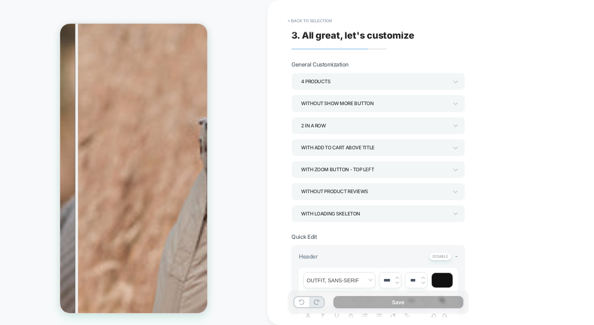
click at [398, 197] on div "Without Product Reviews" at bounding box center [379, 191] width 174 height 17
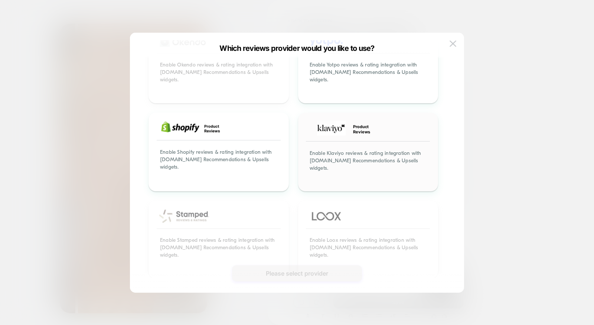
scroll to position [0, 0]
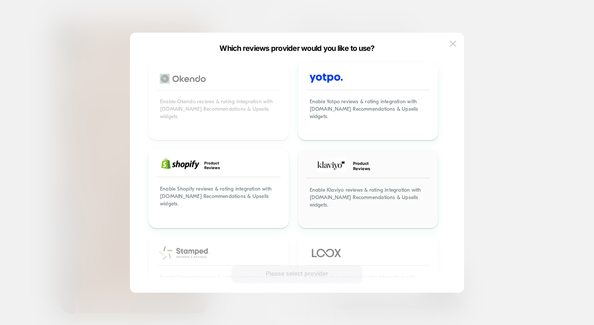
click at [348, 176] on div "Enable Klaviyo reviews & rating integration with Visually.io Recommendations & …" at bounding box center [368, 201] width 138 height 51
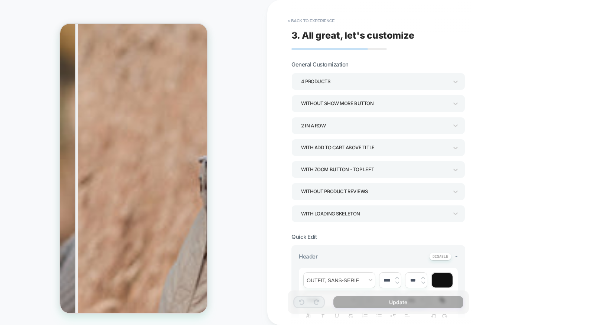
scroll to position [536, 0]
click at [382, 190] on div "Without Product Reviews" at bounding box center [374, 191] width 147 height 10
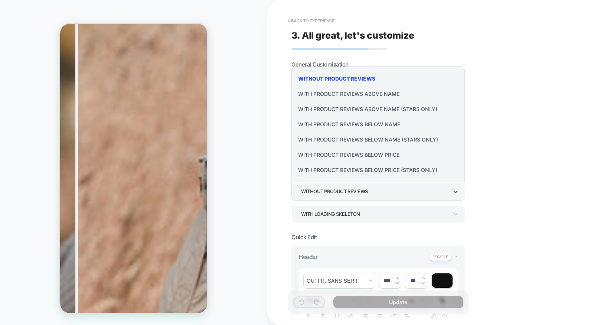
click at [360, 95] on div "With Product Reviews Above Name" at bounding box center [379, 93] width 168 height 15
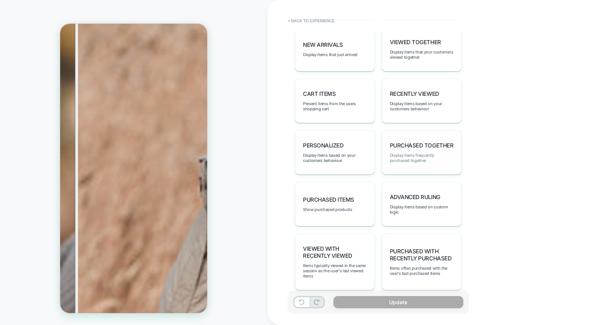
scroll to position [473, 0]
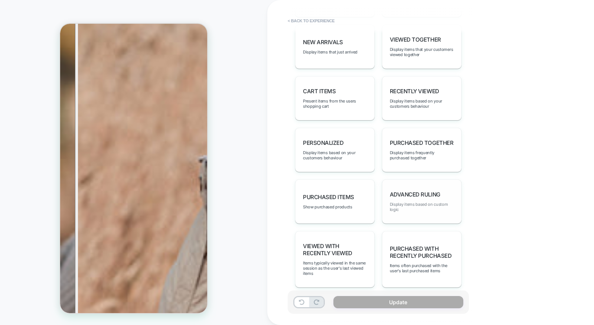
click at [421, 202] on span "Display items based on custom logic" at bounding box center [422, 207] width 64 height 10
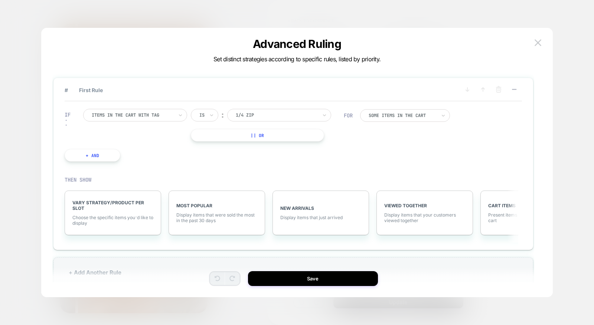
scroll to position [12, 0]
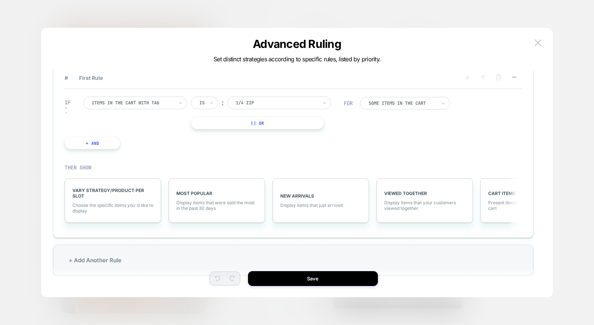
click at [159, 103] on div at bounding box center [133, 103] width 82 height 7
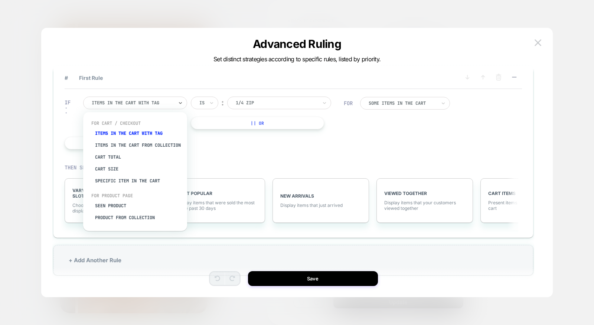
scroll to position [17, 0]
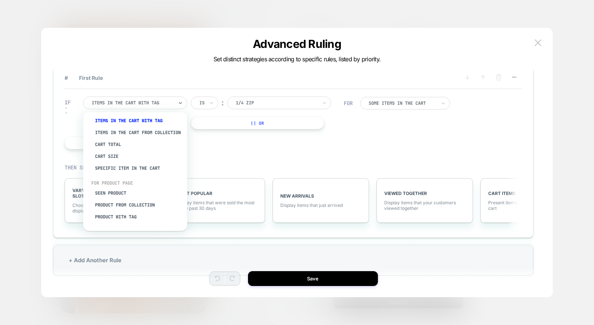
click at [309, 133] on div "IF option Product from collection focused, 7 of 8. 8 results available. Use Up …" at bounding box center [204, 122] width 287 height 75
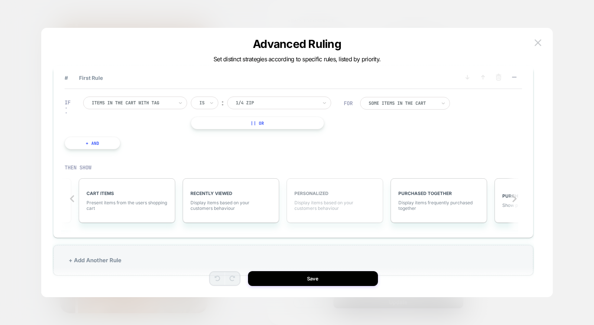
scroll to position [0, 403]
click at [359, 199] on div "PERSONALIZED Display items based on your customers behaviour" at bounding box center [333, 200] width 97 height 45
click at [535, 40] on img at bounding box center [538, 42] width 7 height 6
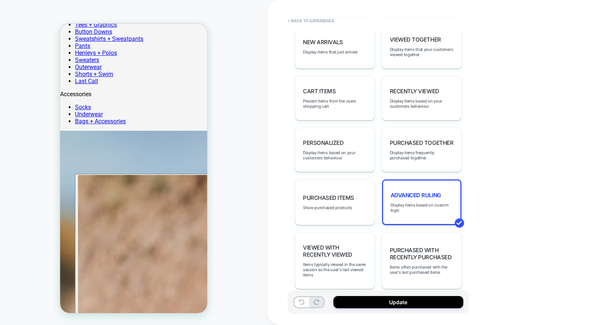
scroll to position [0, 0]
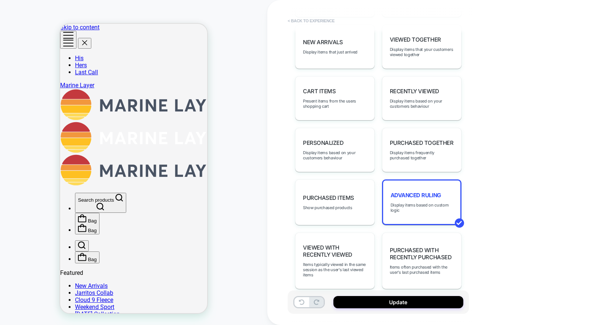
click at [328, 19] on button "< Back to experience" at bounding box center [311, 21] width 54 height 12
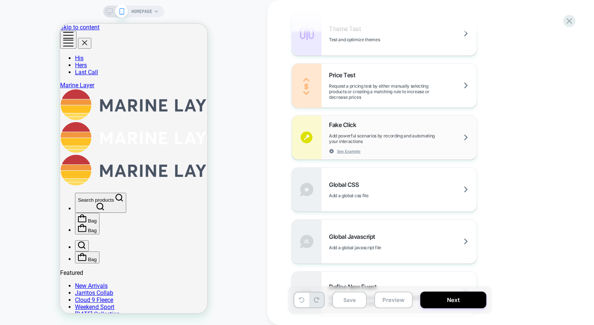
scroll to position [448, 0]
click at [406, 142] on span "Add powerful scenarios by recording and automating your interactions" at bounding box center [403, 137] width 148 height 11
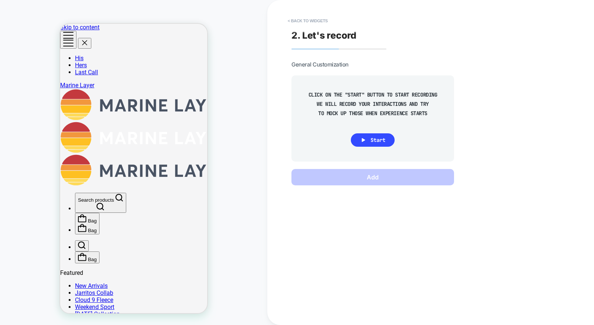
click at [69, 34] on div at bounding box center [133, 35] width 147 height 22
click at [295, 17] on button "< Back to widgets" at bounding box center [308, 21] width 48 height 12
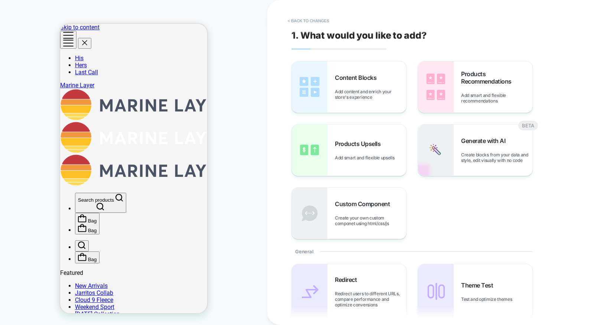
drag, startPoint x: 72, startPoint y: 35, endPoint x: 82, endPoint y: 49, distance: 17.8
click at [72, 35] on icon "Open mobile menu" at bounding box center [69, 35] width 10 height 0
drag, startPoint x: 99, startPoint y: 198, endPoint x: 105, endPoint y: 210, distance: 13.5
drag, startPoint x: 106, startPoint y: 195, endPoint x: 133, endPoint y: 255, distance: 65.8
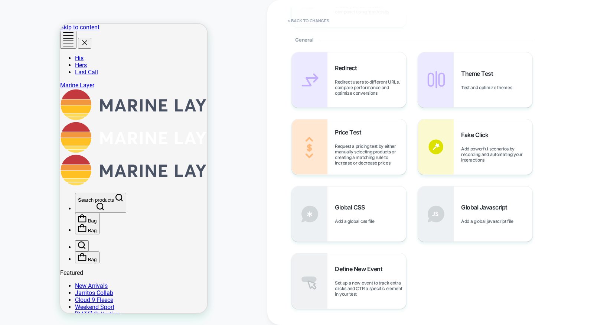
scroll to position [283, 0]
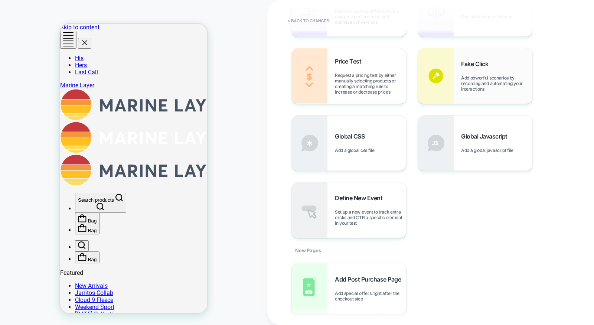
click at [455, 68] on div "Fake Click Add powerful scenarios by recording and automating your interactions" at bounding box center [475, 75] width 114 height 55
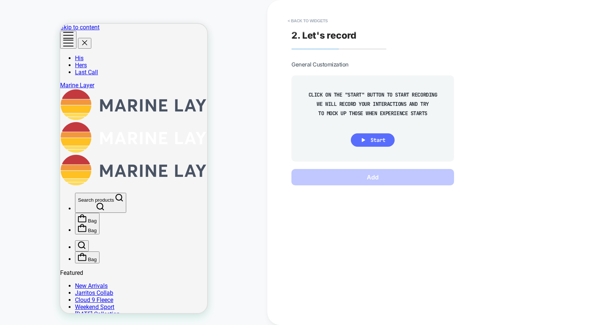
click at [383, 137] on span "Start" at bounding box center [378, 140] width 15 height 7
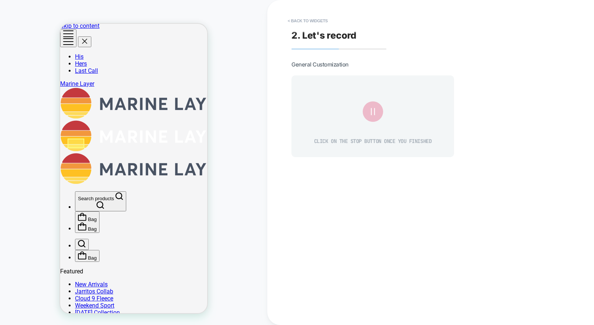
click at [75, 143] on div at bounding box center [76, 144] width 17 height 10
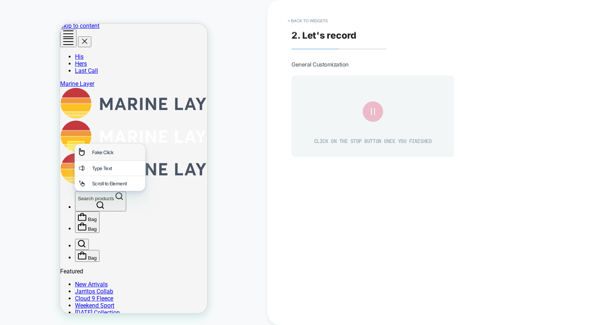
click at [87, 150] on div "Fake Click" at bounding box center [110, 152] width 71 height 17
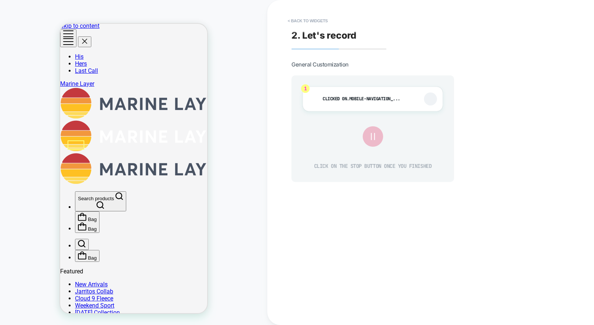
scroll to position [2, 0]
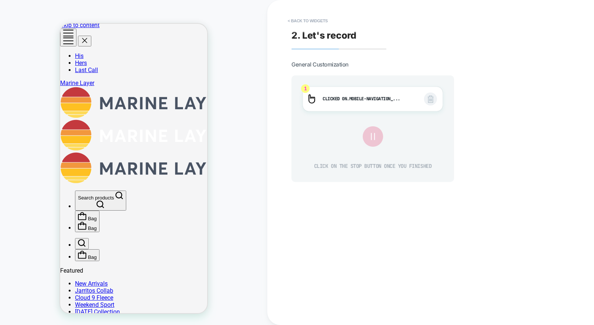
click at [377, 135] on icon at bounding box center [373, 136] width 12 height 12
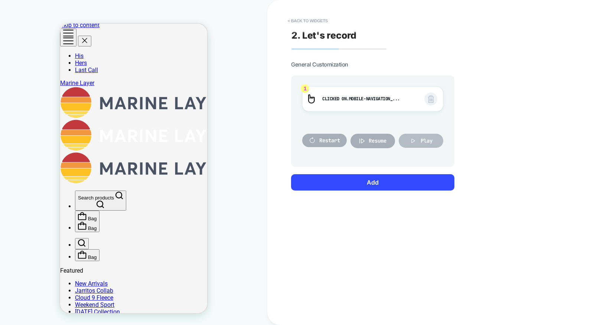
click at [432, 143] on span "Play" at bounding box center [427, 140] width 12 height 7
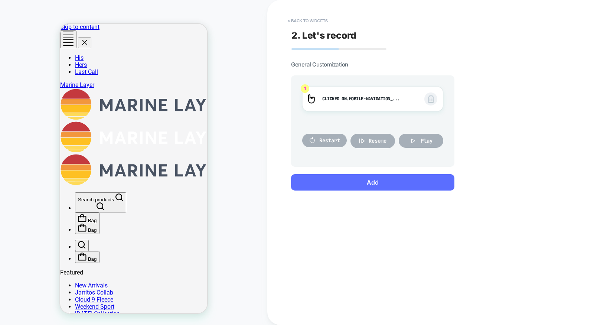
click at [370, 181] on button "Add" at bounding box center [372, 182] width 163 height 16
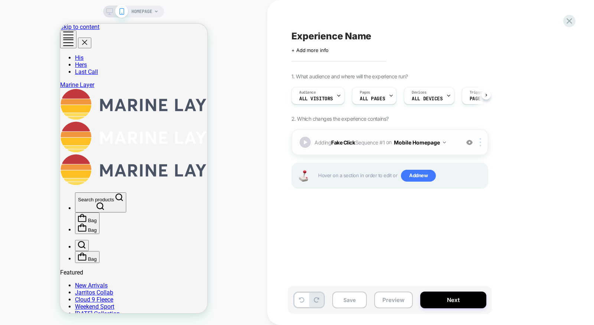
scroll to position [0, 0]
click at [145, 11] on span "HOMEPAGE" at bounding box center [141, 12] width 21 height 12
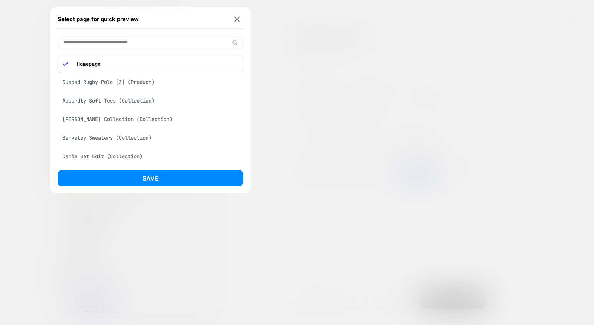
click at [162, 88] on div "Sueded Rugby Polo [3] (Product)" at bounding box center [151, 82] width 186 height 14
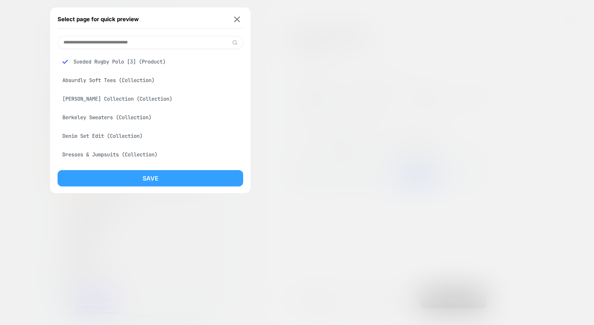
click at [180, 176] on button "Save" at bounding box center [151, 178] width 186 height 16
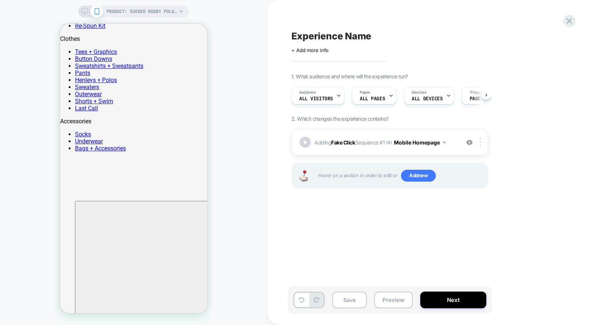
scroll to position [0, 1]
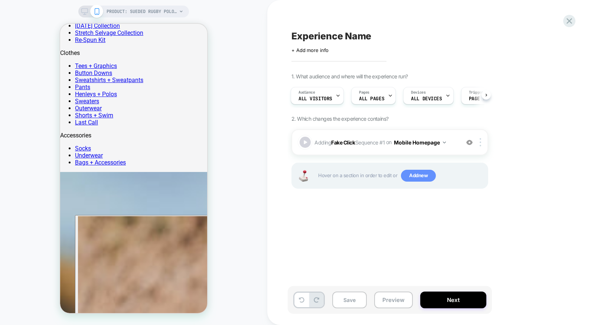
click at [419, 176] on span "Add new" at bounding box center [418, 176] width 35 height 12
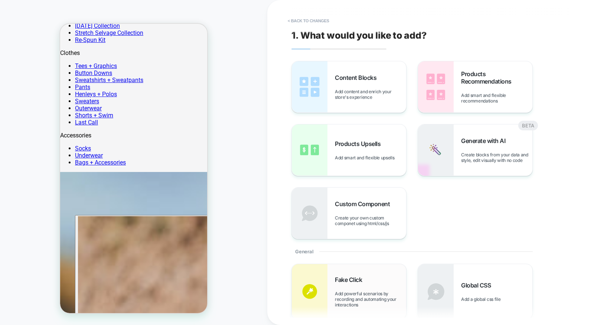
click at [381, 292] on span "Add powerful scenarios by recording and automating your interactions" at bounding box center [370, 299] width 71 height 17
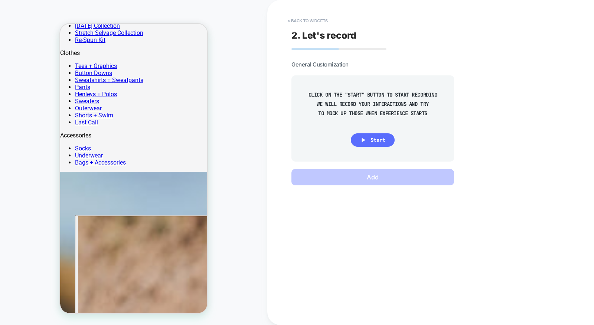
click at [371, 143] on span "Start" at bounding box center [378, 140] width 15 height 7
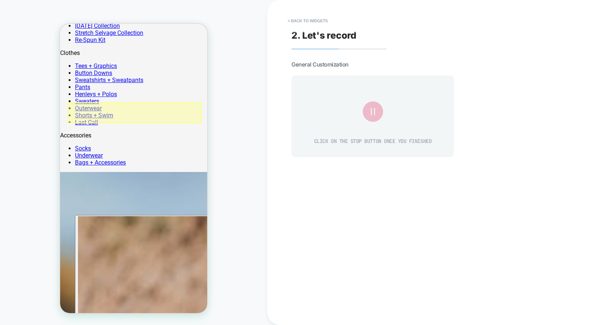
click at [156, 111] on div at bounding box center [135, 112] width 134 height 21
click at [157, 144] on div "Fake Click" at bounding box center [174, 142] width 49 height 6
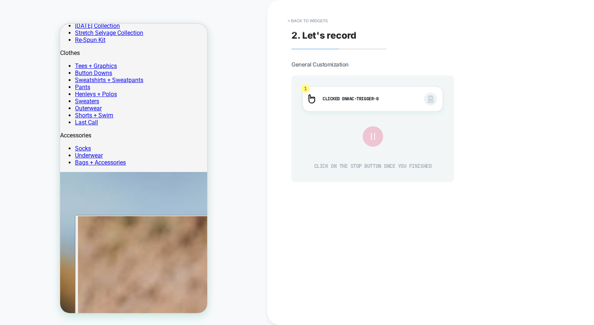
click at [377, 135] on icon at bounding box center [373, 136] width 12 height 12
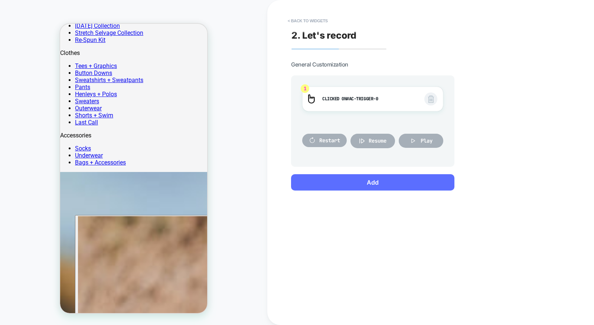
click at [409, 182] on button "Add" at bounding box center [372, 182] width 163 height 16
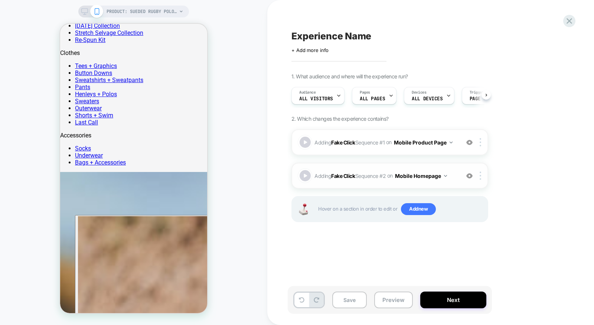
scroll to position [0, 0]
click at [307, 141] on div at bounding box center [305, 142] width 13 height 13
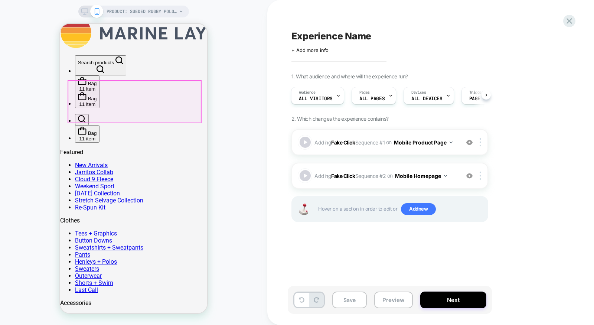
scroll to position [154, 0]
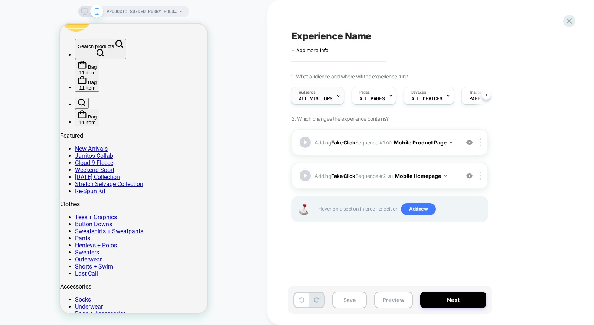
click at [319, 99] on span "All Visitors" at bounding box center [316, 98] width 34 height 5
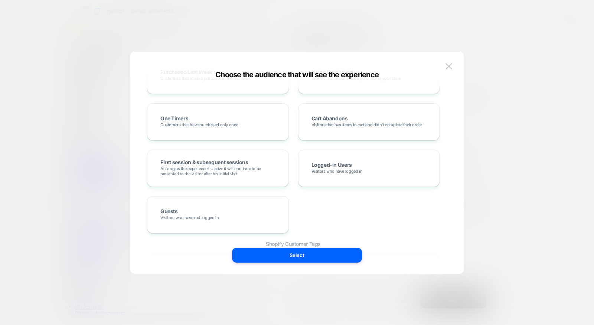
scroll to position [0, 0]
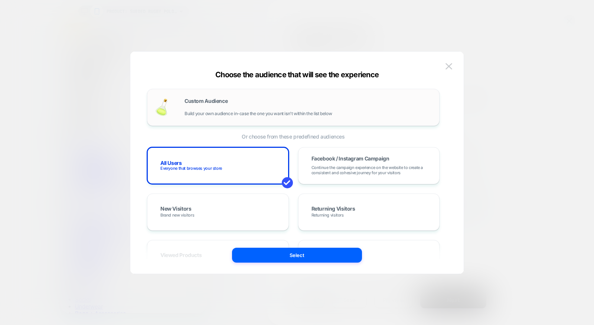
click at [192, 108] on div "Custom Audience Build your own audience in-case the one you want isn't within t…" at bounding box center [308, 107] width 247 height 18
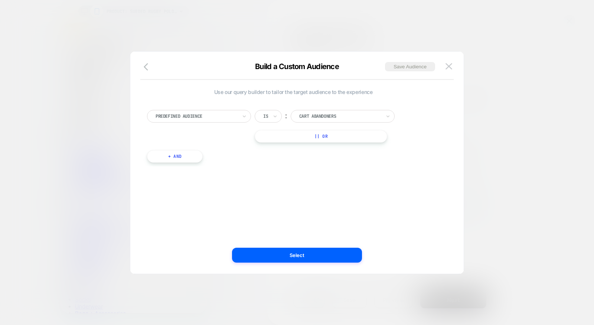
click at [187, 116] on div at bounding box center [197, 116] width 82 height 7
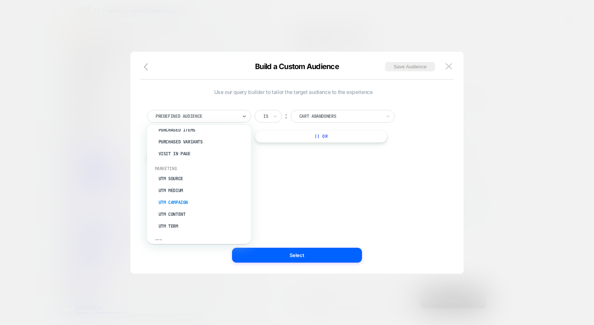
scroll to position [292, 0]
click at [184, 197] on div "UTM Campaign" at bounding box center [202, 202] width 97 height 12
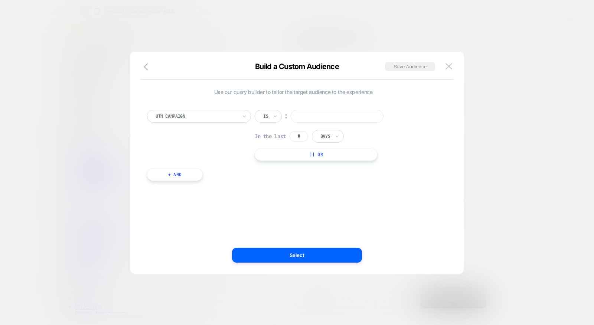
click at [310, 113] on input at bounding box center [337, 116] width 93 height 13
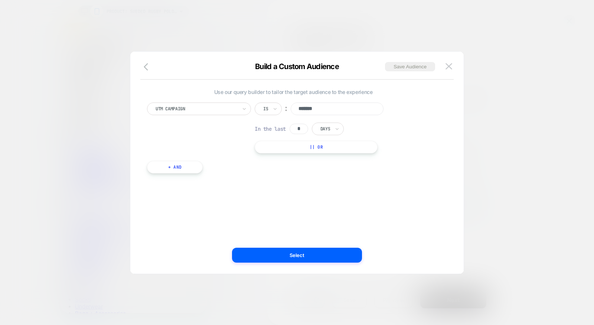
scroll to position [0, 0]
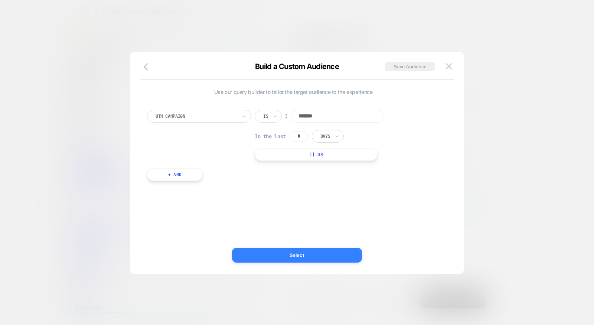
type input "*******"
click at [318, 259] on button "Select" at bounding box center [297, 255] width 130 height 15
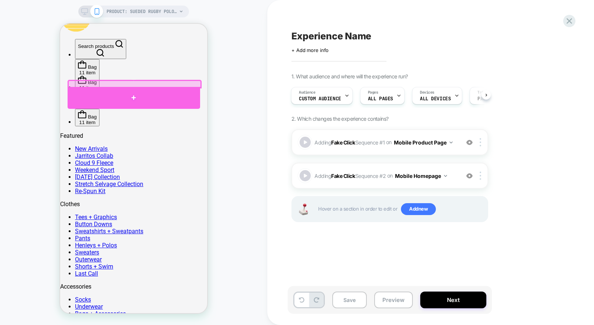
click at [109, 93] on div at bounding box center [134, 98] width 133 height 22
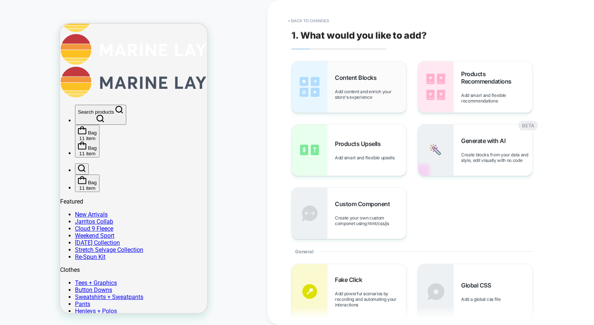
scroll to position [87, 0]
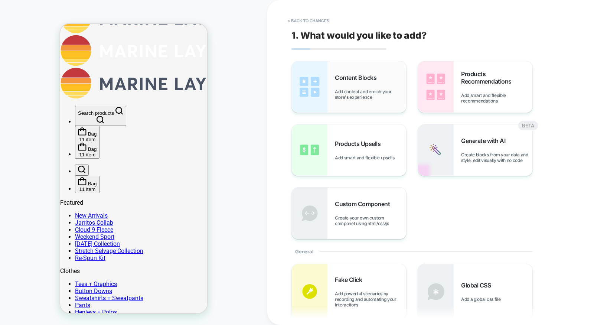
click at [382, 86] on div "Content Blocks Add content and enrich your store's experience" at bounding box center [370, 87] width 71 height 26
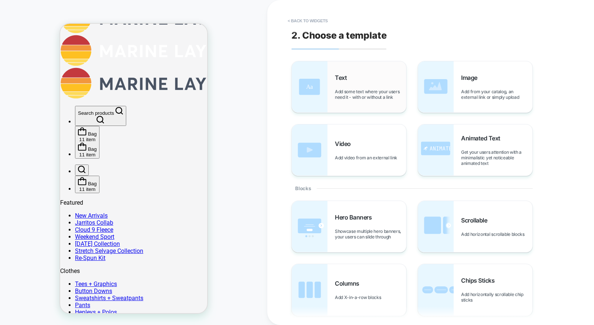
click at [385, 98] on span "Add some text where your users need it - with or without a link" at bounding box center [370, 94] width 71 height 11
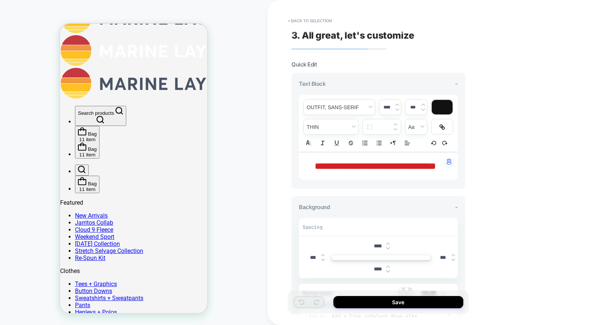
scroll to position [92, 0]
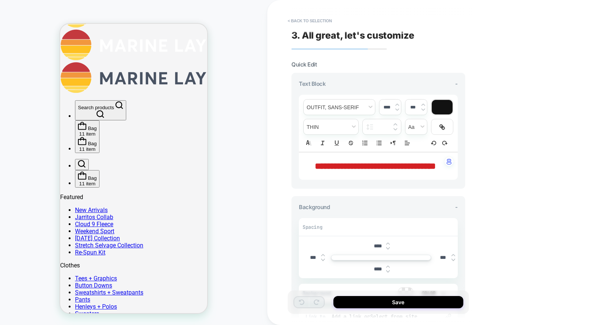
drag, startPoint x: 403, startPoint y: 176, endPoint x: 282, endPoint y: 154, distance: 123.8
click at [282, 154] on div "**********" at bounding box center [430, 162] width 327 height 325
click at [390, 172] on p "**********" at bounding box center [375, 166] width 139 height 13
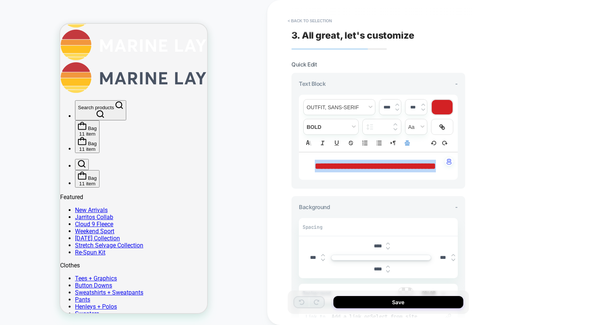
click at [389, 172] on p "**********" at bounding box center [375, 166] width 139 height 13
type input "****"
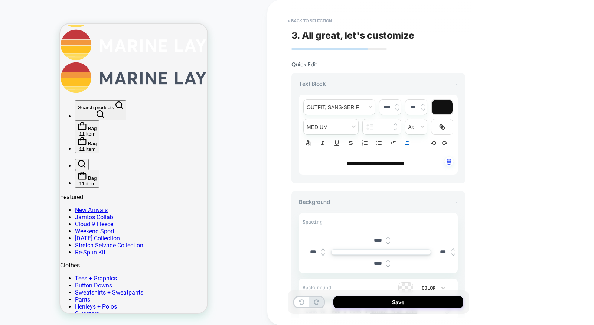
click at [373, 168] on div "**********" at bounding box center [378, 163] width 159 height 22
click at [347, 131] on span "fontWeight" at bounding box center [331, 126] width 55 height 15
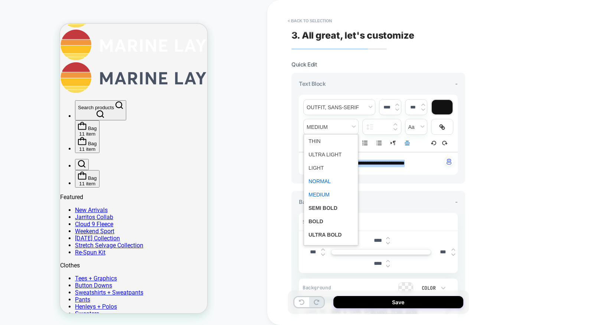
click at [322, 181] on span "fontWeight" at bounding box center [331, 181] width 45 height 13
click at [408, 143] on line "Align" at bounding box center [407, 143] width 4 height 0
click at [407, 150] on icon "Align" at bounding box center [407, 153] width 6 height 6
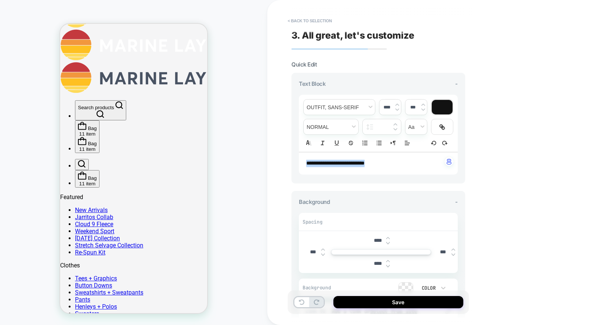
click at [322, 253] on img at bounding box center [323, 254] width 4 height 3
click at [310, 251] on input "****" at bounding box center [313, 252] width 17 height 6
type input "*****"
click at [341, 103] on span "font" at bounding box center [339, 107] width 71 height 15
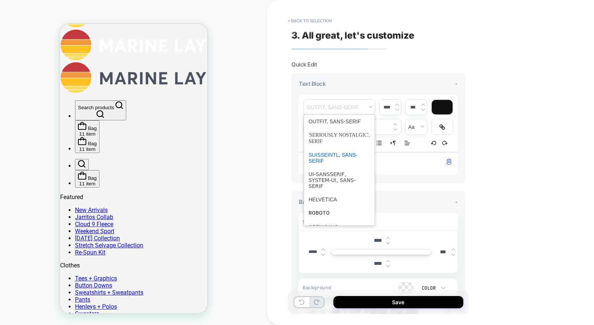
click at [330, 159] on span "font" at bounding box center [340, 157] width 62 height 19
click at [331, 107] on span "font" at bounding box center [339, 107] width 71 height 15
click at [331, 123] on span "font" at bounding box center [340, 121] width 62 height 13
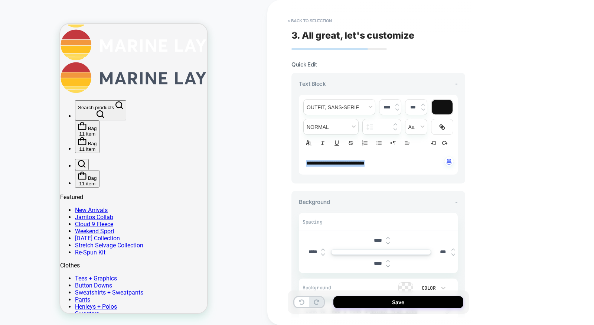
click at [326, 134] on div "**********" at bounding box center [378, 123] width 159 height 57
click at [328, 128] on span "fontWeight" at bounding box center [331, 126] width 55 height 15
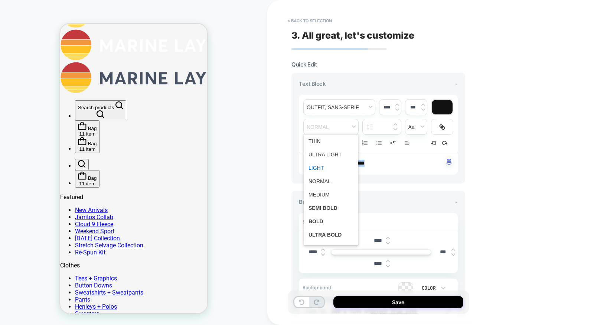
click at [316, 163] on span "fontWeight" at bounding box center [331, 167] width 45 height 13
click at [373, 242] on input "****" at bounding box center [378, 240] width 17 height 6
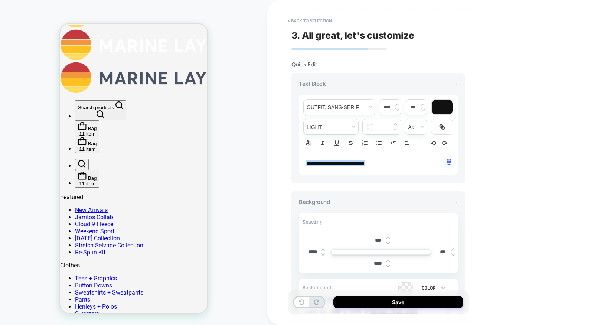
click at [378, 237] on input "***" at bounding box center [378, 240] width 17 height 6
type input "***"
click at [374, 262] on input "****" at bounding box center [378, 263] width 17 height 6
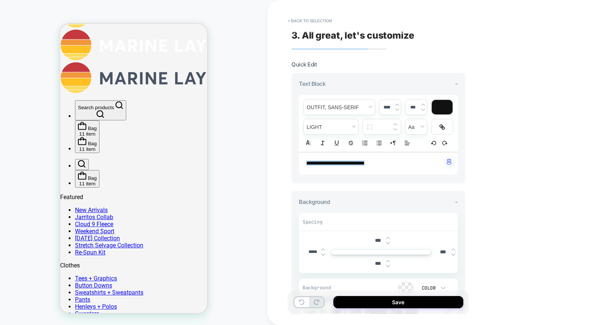
type input "***"
click at [442, 112] on div at bounding box center [442, 107] width 21 height 14
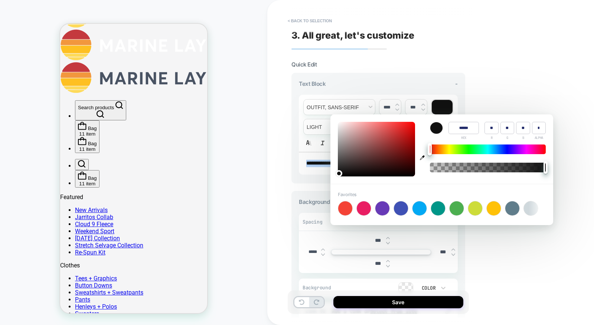
type input "******"
type input "***"
type input "**"
click at [408, 128] on div at bounding box center [376, 149] width 77 height 55
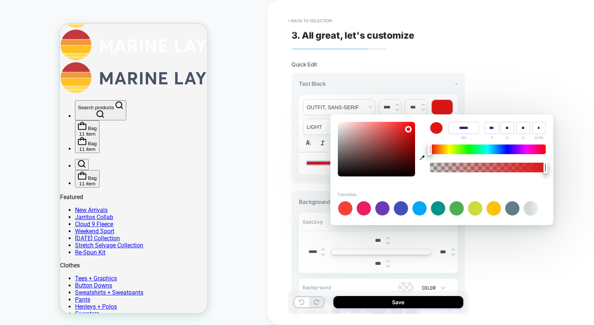
click at [260, 208] on div "PRODUCT: Sueded Rugby Polo [3] PRODUCT: Sueded Rugby Polo [3]" at bounding box center [133, 162] width 267 height 310
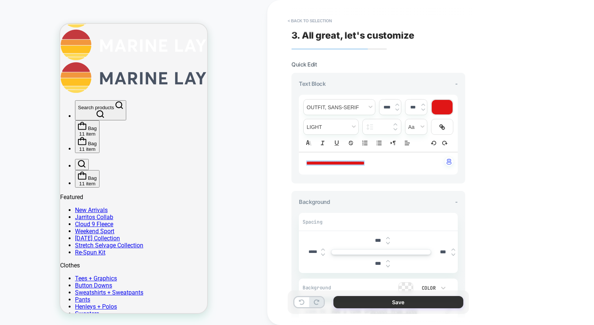
click at [392, 303] on button "Save" at bounding box center [399, 302] width 130 height 12
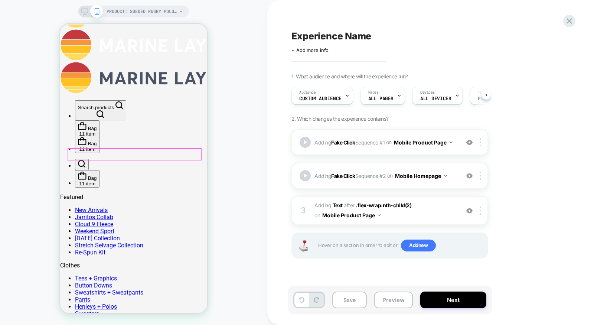
scroll to position [0, 0]
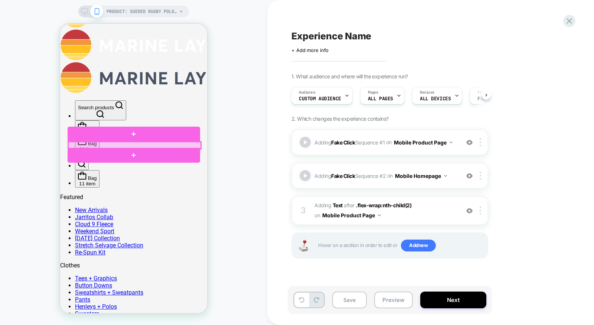
click at [105, 146] on div at bounding box center [134, 145] width 133 height 7
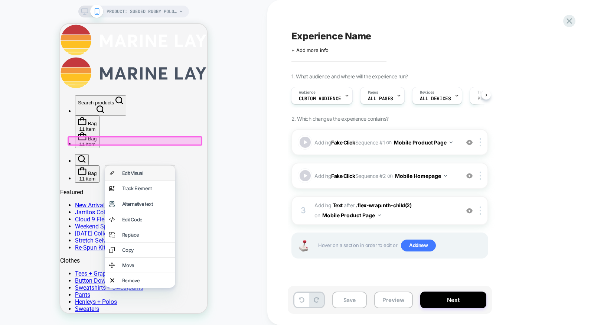
click at [144, 180] on div "Edit Visual analytics-plus-line-svgrepo-com Track Element Alternative text Edit…" at bounding box center [140, 226] width 71 height 123
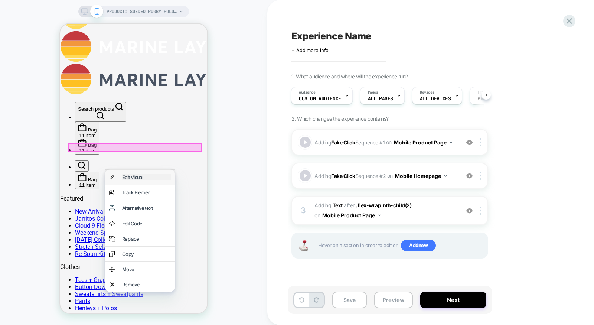
click at [144, 178] on div "Edit Visual" at bounding box center [146, 177] width 49 height 6
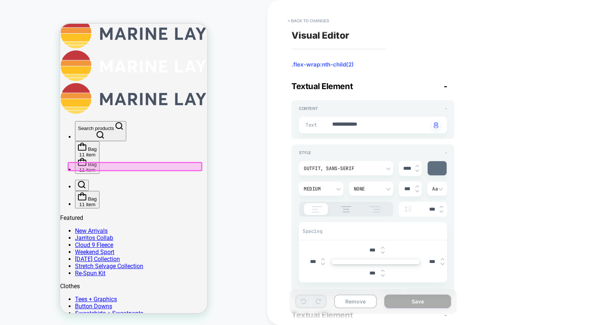
scroll to position [68, 0]
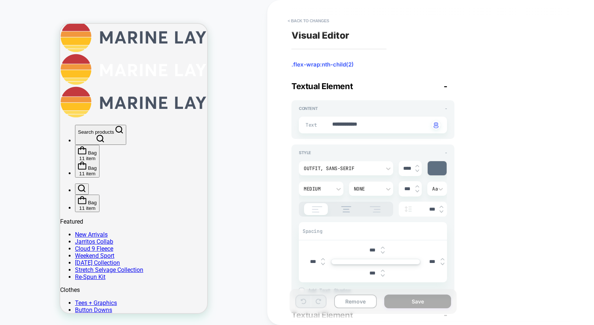
click at [439, 164] on div at bounding box center [437, 168] width 19 height 14
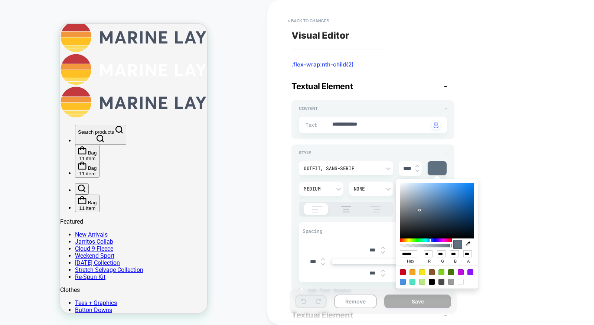
click at [404, 273] on div at bounding box center [403, 272] width 6 height 6
type textarea "*"
type input "******"
type input "***"
type input "*"
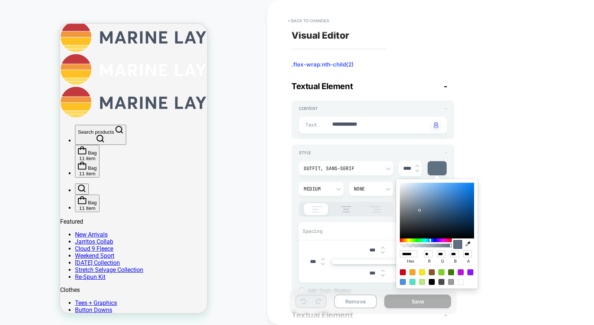
type input "**"
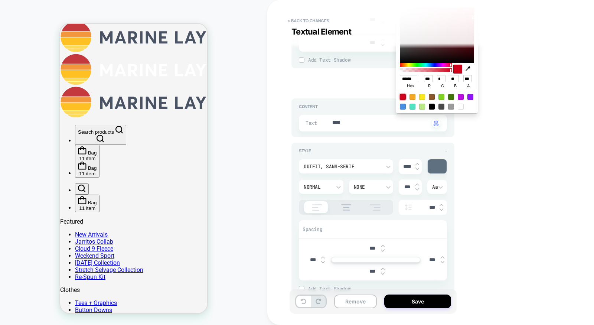
scroll to position [248, 0]
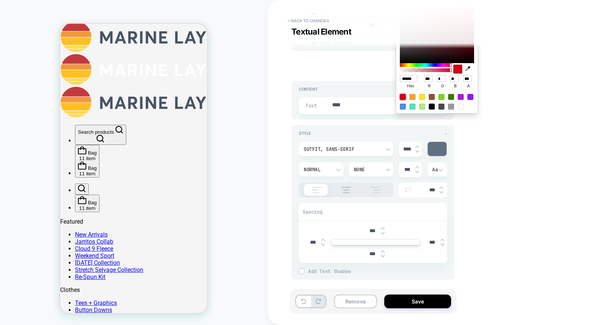
click at [431, 153] on div at bounding box center [437, 149] width 19 height 14
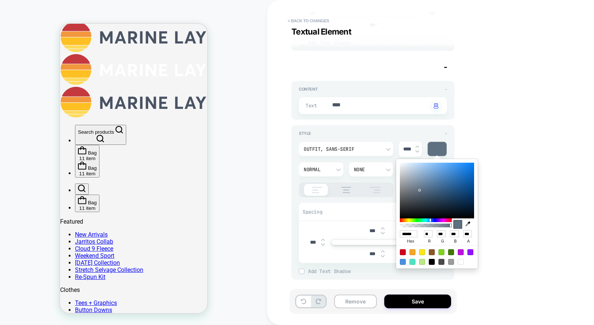
click at [399, 253] on div at bounding box center [437, 256] width 82 height 23
click at [400, 252] on div at bounding box center [403, 252] width 6 height 6
type textarea "*"
type input "******"
type input "***"
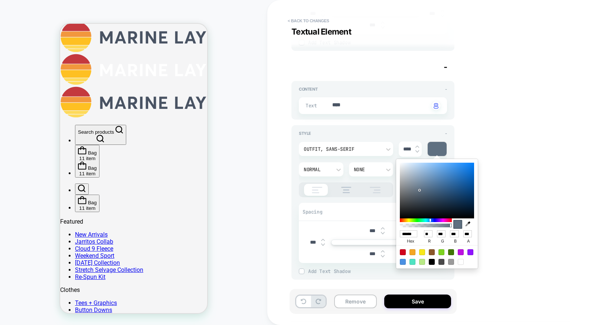
type input "*"
type input "**"
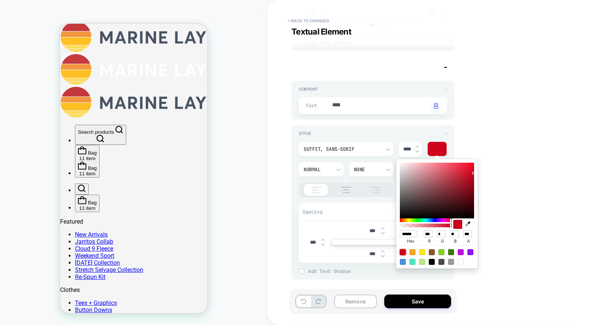
type textarea "*"
click at [307, 19] on button "< Back to changes" at bounding box center [308, 21] width 49 height 12
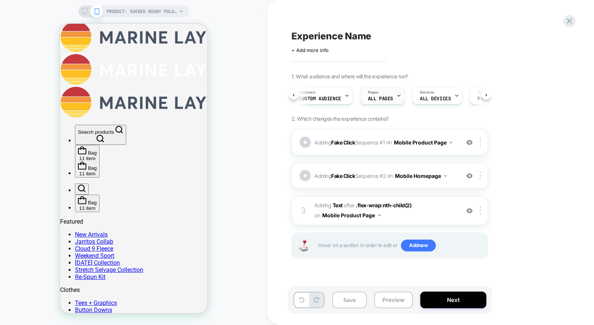
scroll to position [0, 30]
click at [347, 96] on span "ALL PAGES" at bounding box center [350, 98] width 25 height 5
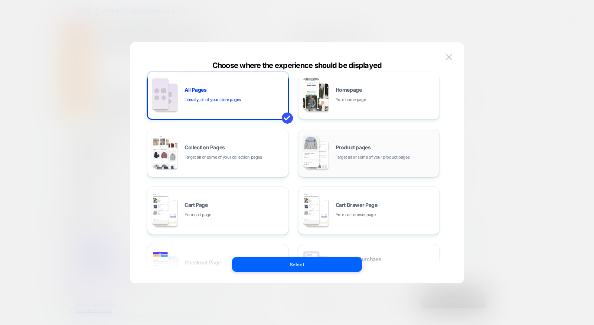
scroll to position [0, 0]
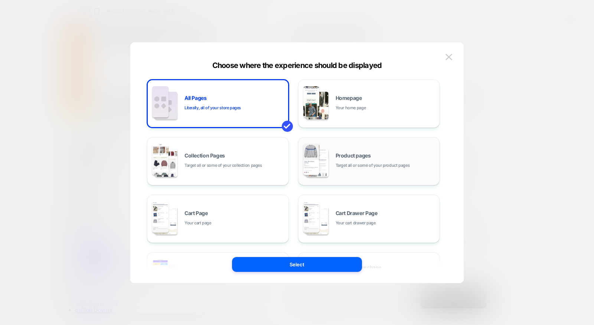
click at [352, 160] on div "Product pages Target all or some of your product pages" at bounding box center [386, 161] width 100 height 16
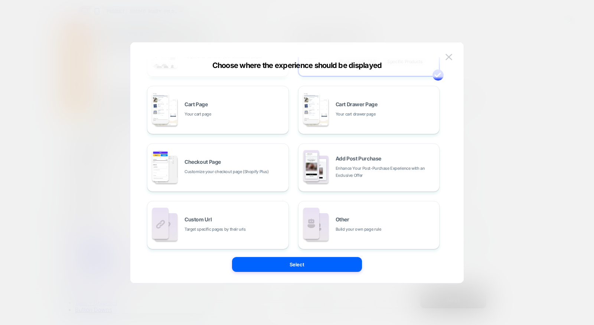
scroll to position [112, 0]
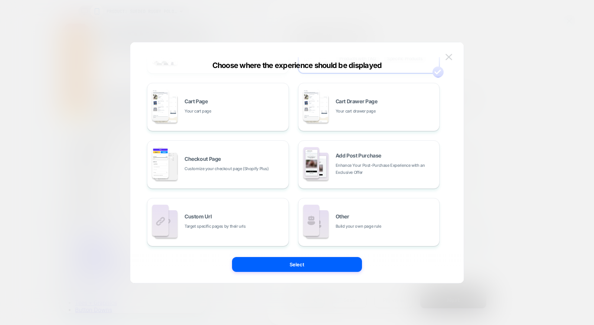
click at [451, 54] on img at bounding box center [449, 57] width 7 height 6
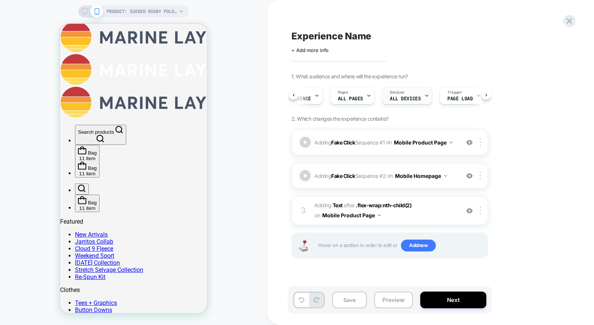
click at [419, 103] on div "Devices ALL DEVICES" at bounding box center [406, 95] width 46 height 17
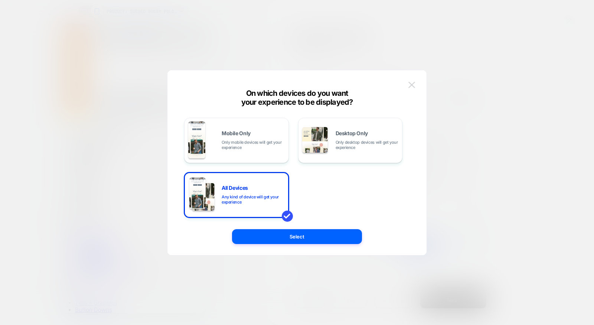
click at [410, 85] on img at bounding box center [412, 85] width 7 height 6
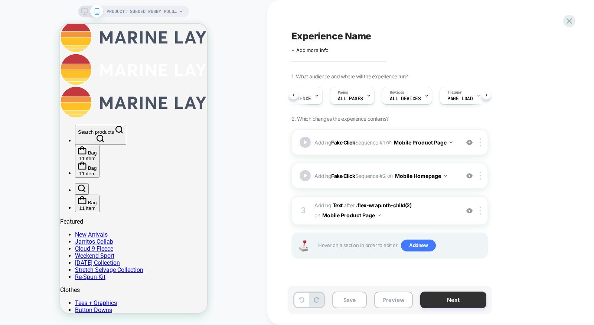
click at [438, 298] on button "Next" at bounding box center [453, 300] width 66 height 17
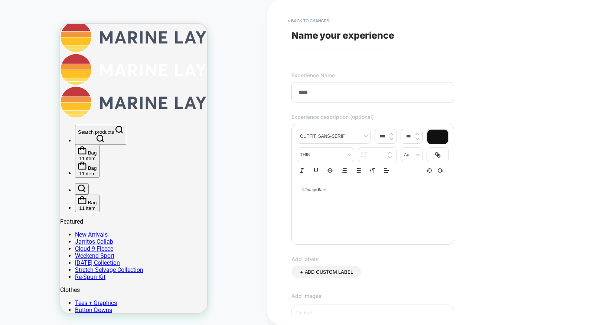
type input "****"
click at [325, 192] on p at bounding box center [370, 189] width 132 height 7
type input "****"
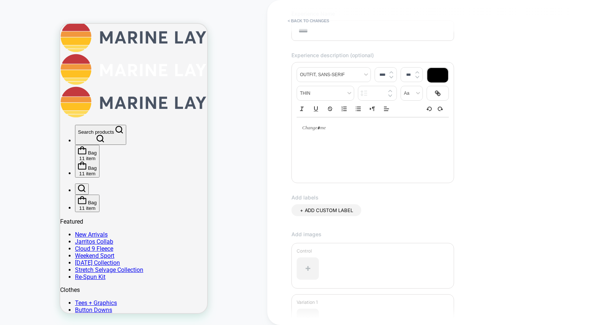
scroll to position [146, 0]
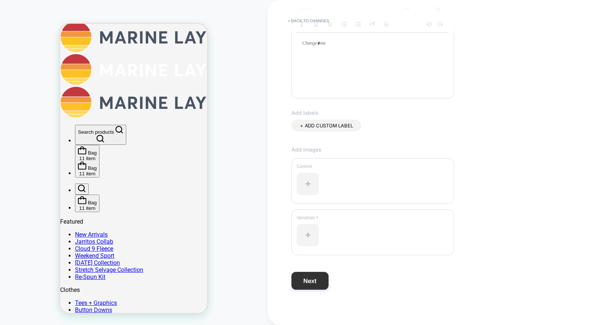
click at [318, 285] on button "Next" at bounding box center [310, 281] width 37 height 18
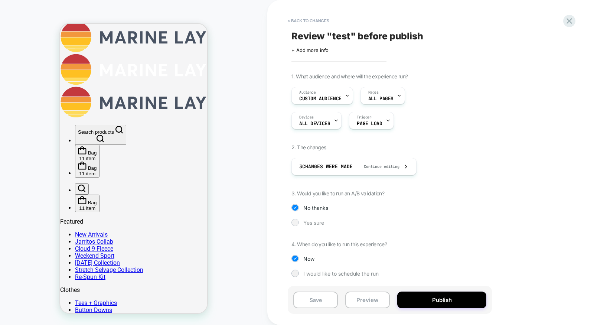
click at [311, 222] on span "Yes sure" at bounding box center [313, 223] width 21 height 6
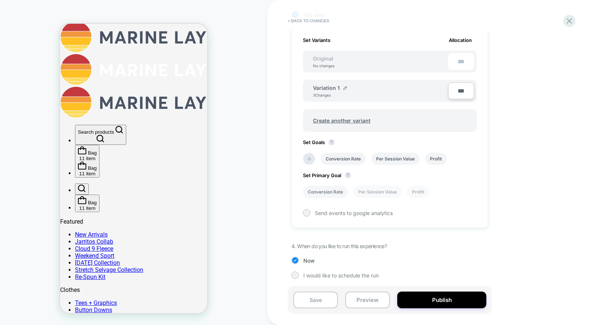
scroll to position [0, 0]
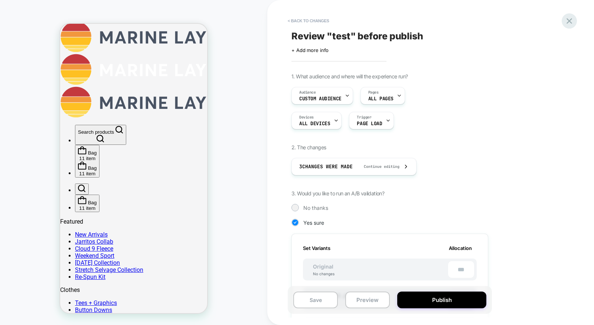
click at [567, 20] on icon at bounding box center [570, 21] width 10 height 10
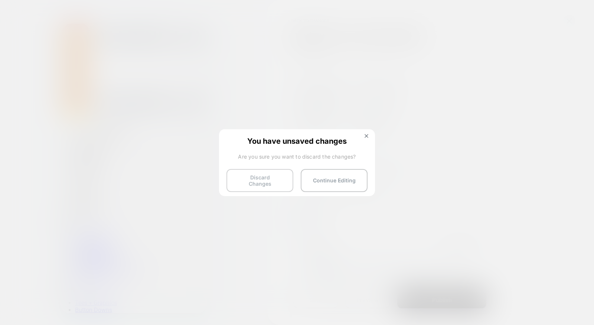
click at [265, 173] on button "Discard Changes" at bounding box center [260, 180] width 67 height 23
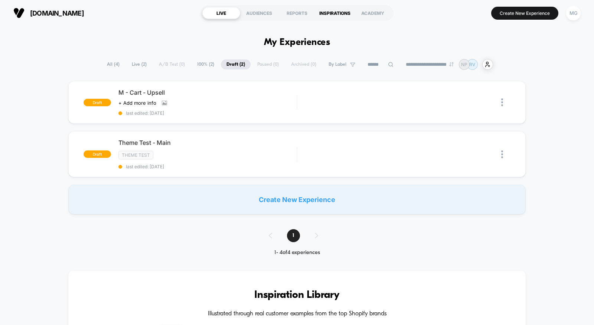
click at [334, 12] on div "INSPIRATIONS" at bounding box center [335, 13] width 38 height 12
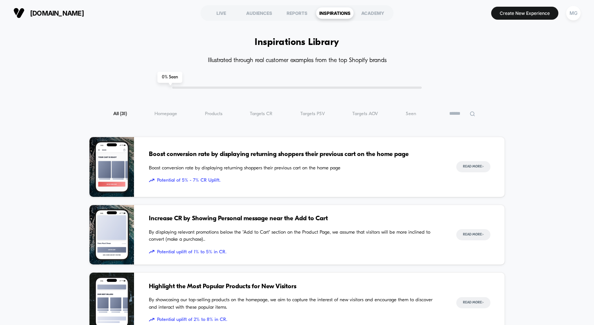
click at [297, 179] on span "Potential of 5% - 7% CR Uplift." at bounding box center [295, 180] width 293 height 7
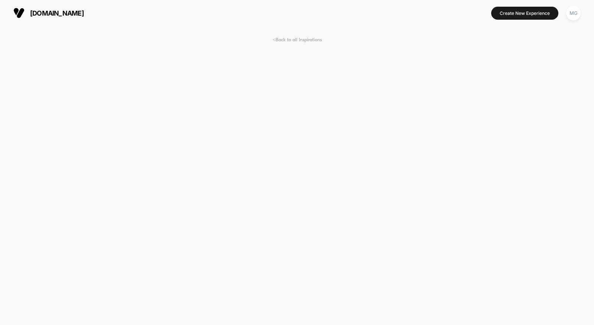
click at [305, 39] on span "< Back to all Inspirations" at bounding box center [297, 40] width 49 height 6
